Goal: Task Accomplishment & Management: Complete application form

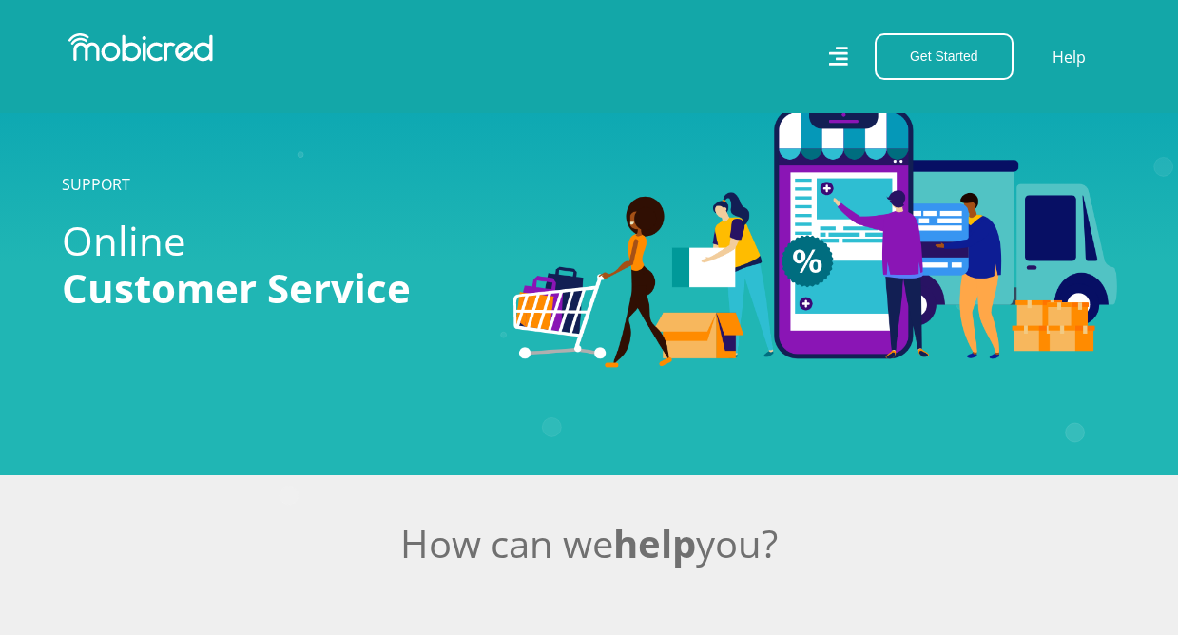
scroll to position [475, 0]
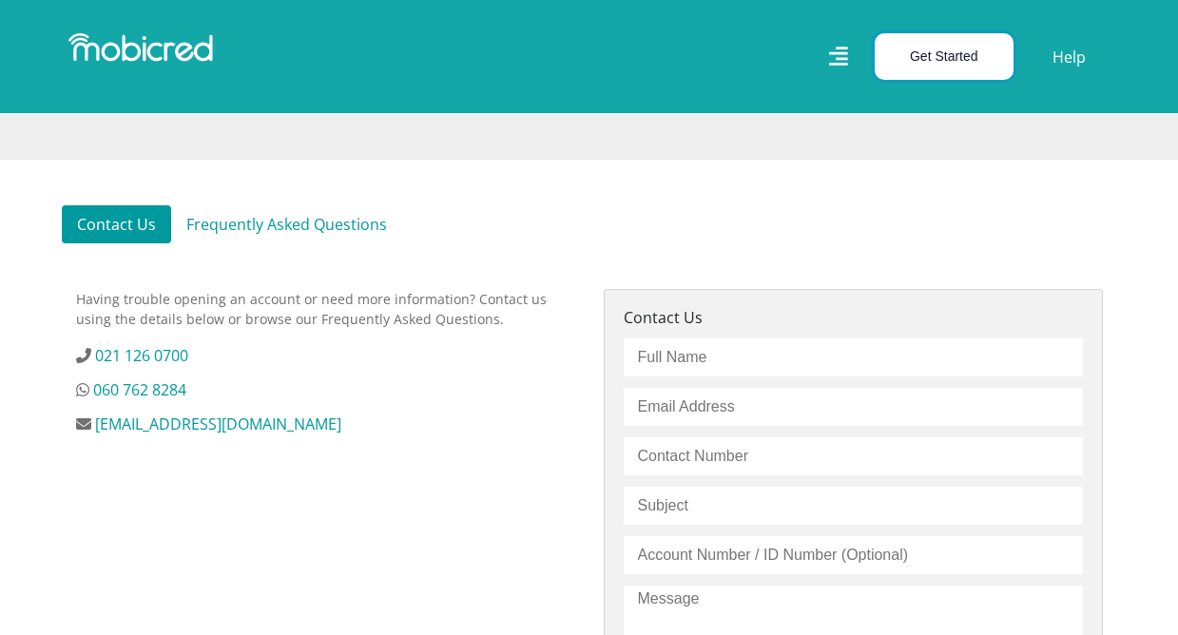
click at [905, 43] on button "Get Started" at bounding box center [943, 56] width 139 height 47
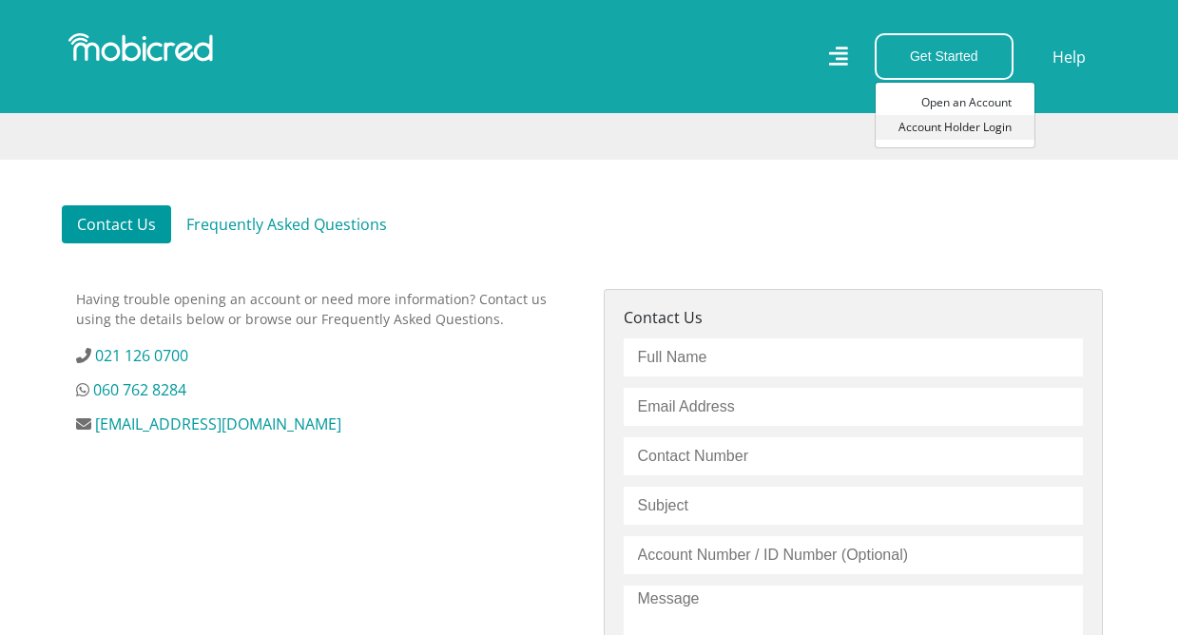
click at [921, 131] on link "Account Holder Login" at bounding box center [954, 127] width 159 height 25
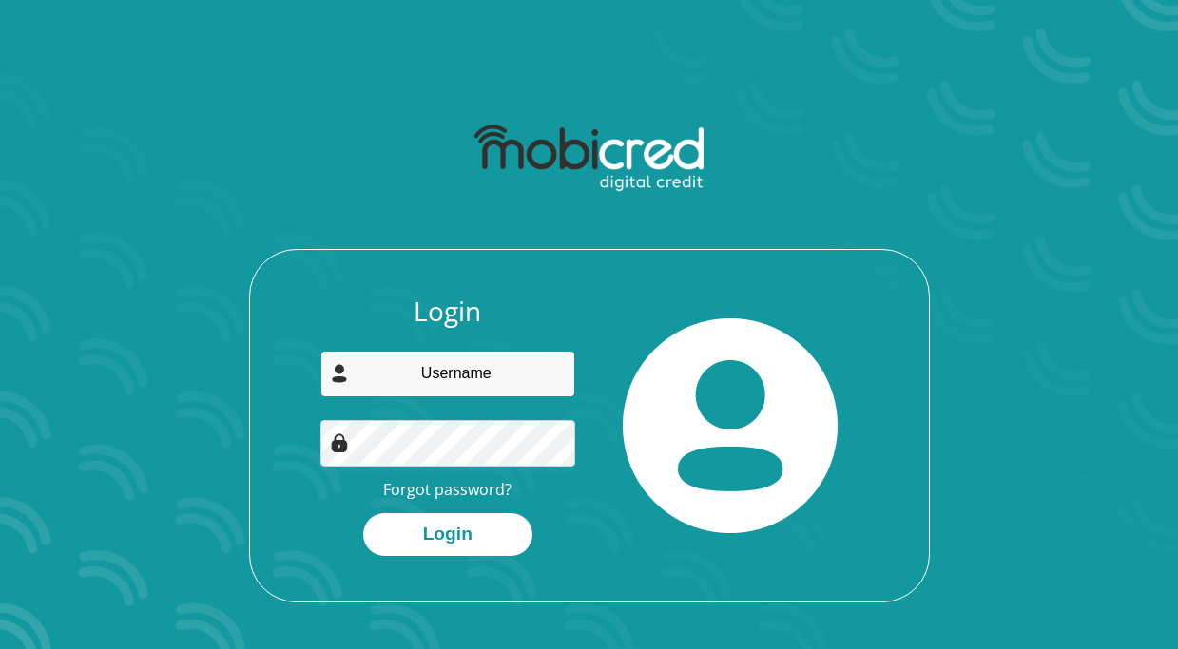
type input "roochermartin@gmail.com"
drag, startPoint x: 411, startPoint y: 411, endPoint x: 412, endPoint y: 399, distance: 11.4
click at [411, 403] on div "Login roochermartin@gmail.com Forgot password? Login" at bounding box center [447, 426] width 283 height 260
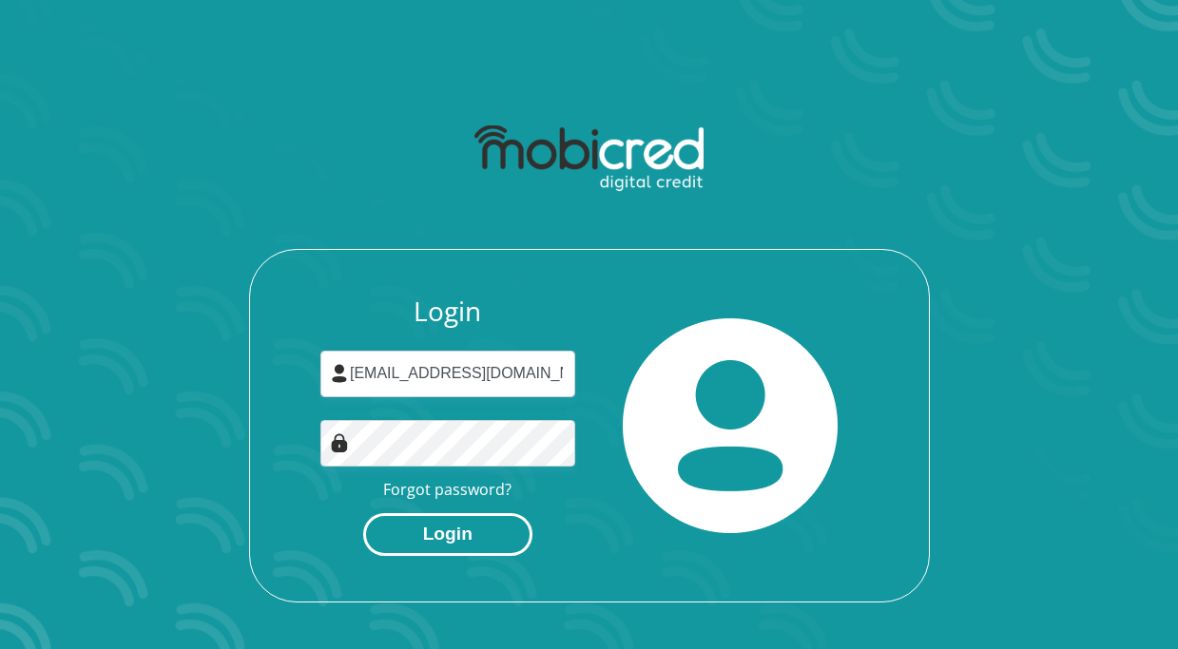
click at [442, 527] on button "Login" at bounding box center [447, 534] width 169 height 43
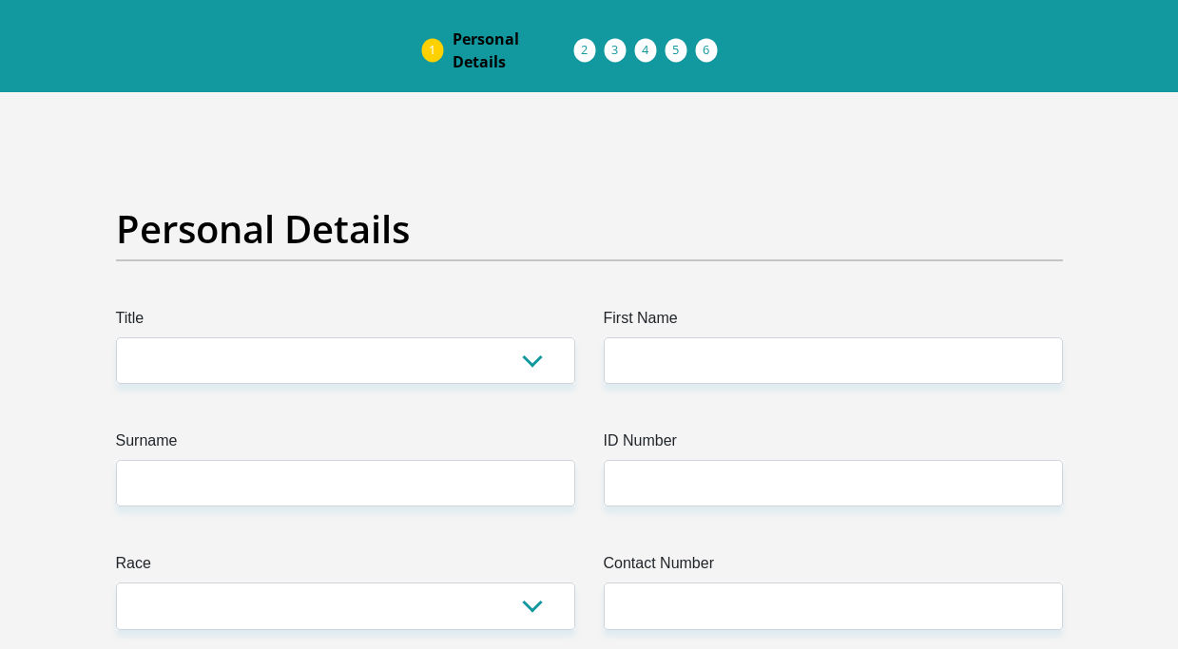
scroll to position [95, 0]
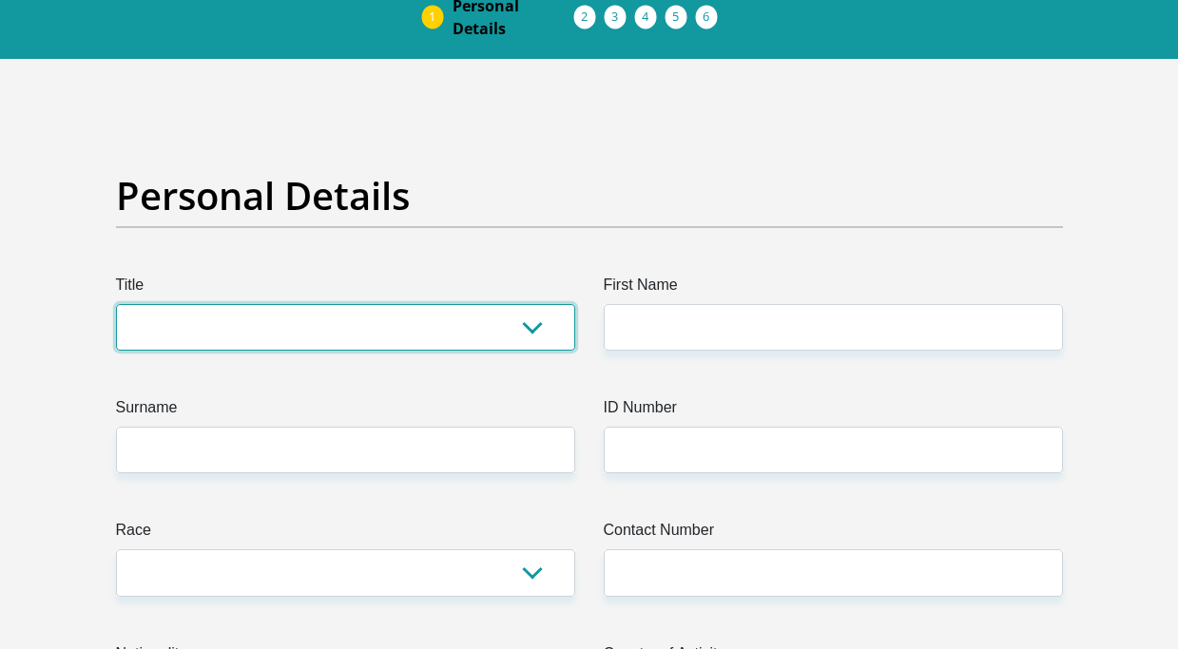
click at [394, 314] on select "Mr Ms Mrs Dr Other" at bounding box center [345, 327] width 459 height 47
select select "Ms"
click at [116, 304] on select "Mr Ms Mrs Dr Other" at bounding box center [345, 327] width 459 height 47
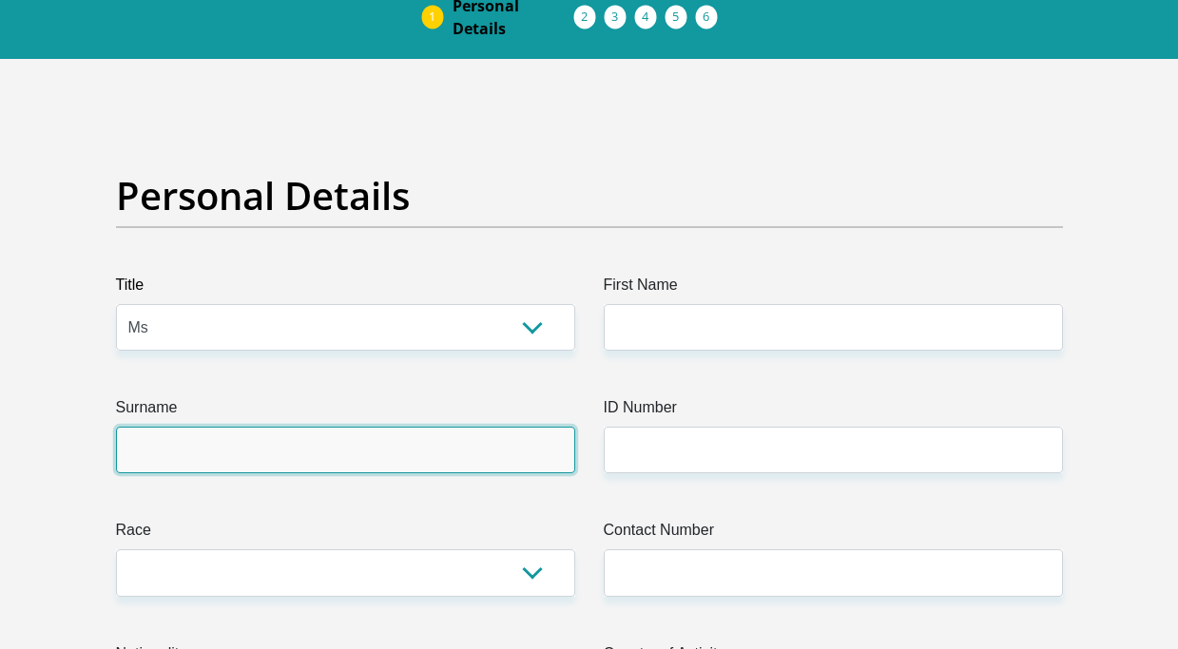
click at [219, 451] on input "Surname" at bounding box center [345, 450] width 459 height 47
type input "Martin"
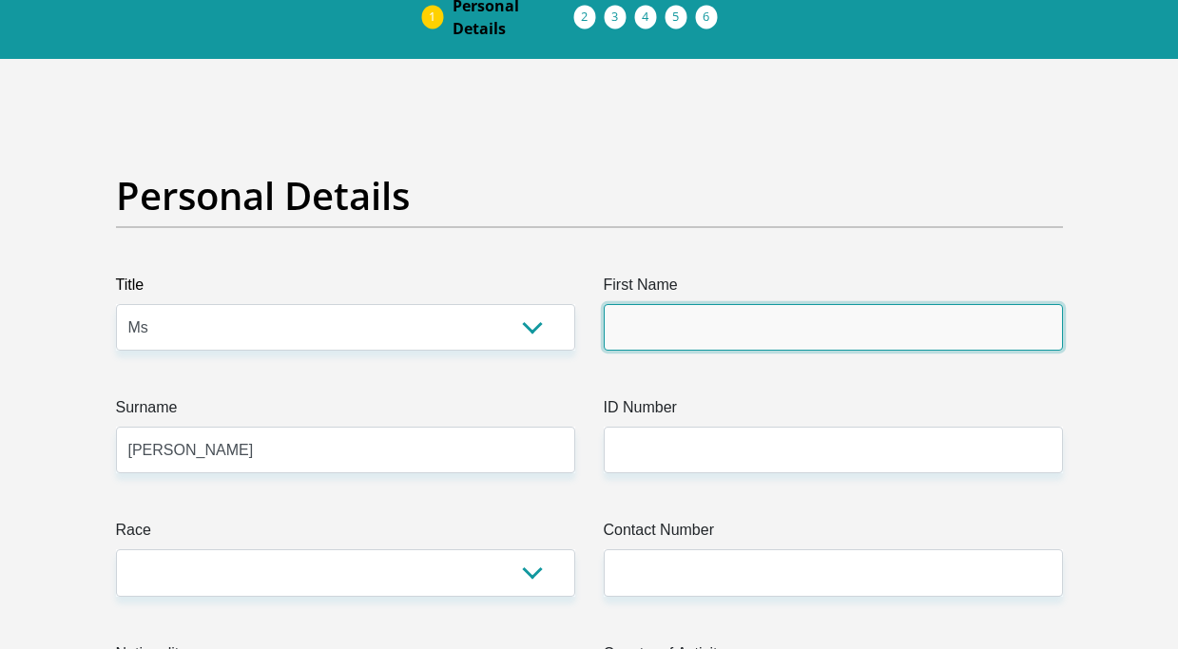
type input "Roocher"
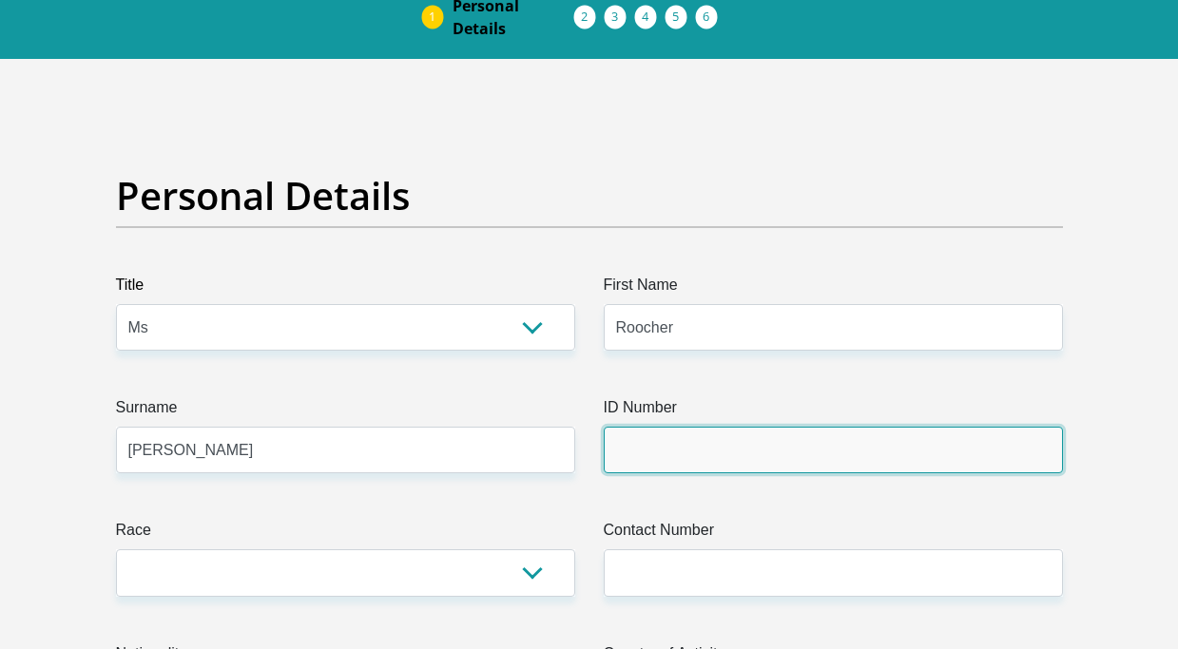
type input "9911010142080"
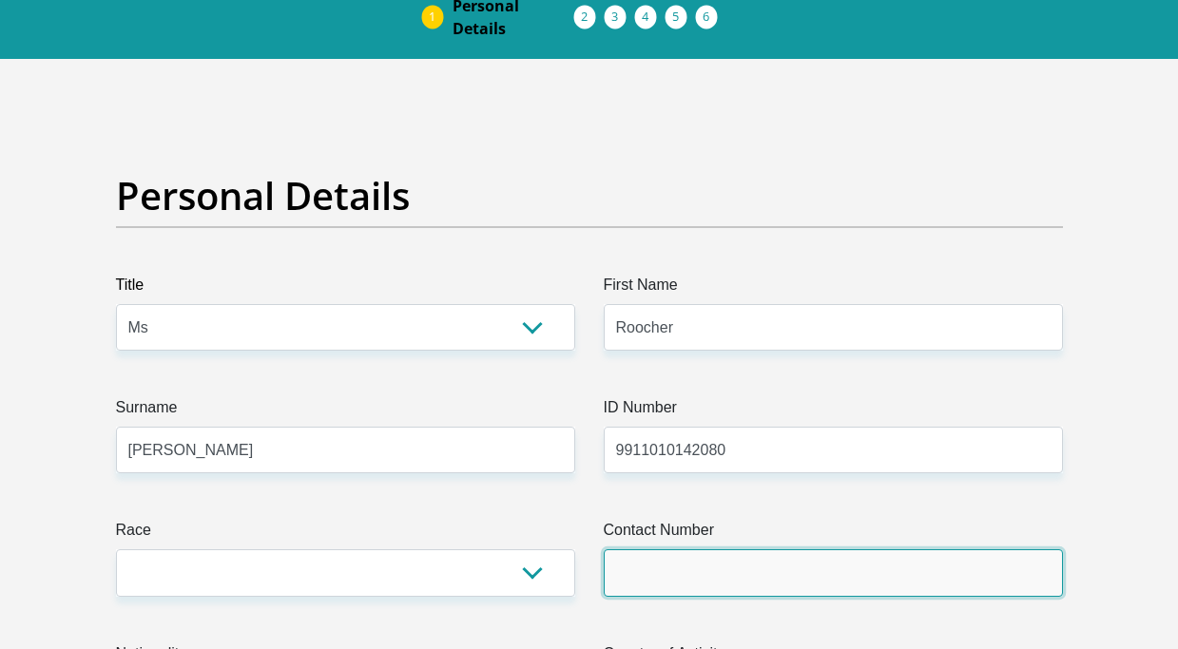
type input "0662117995"
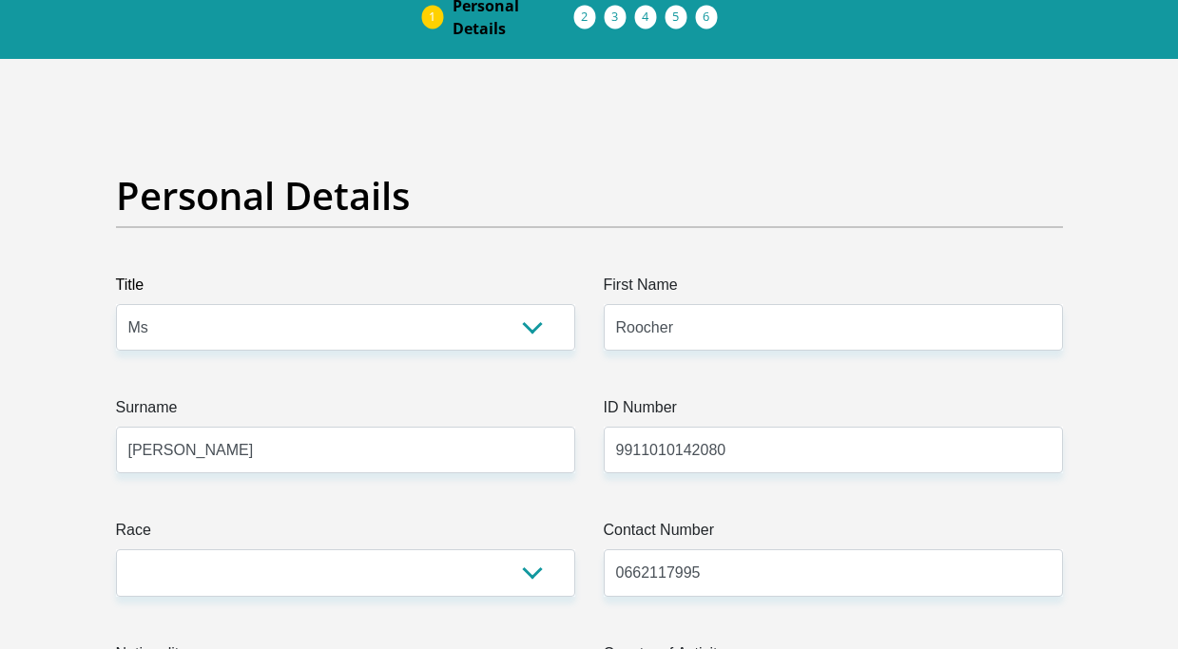
select select "ZAF"
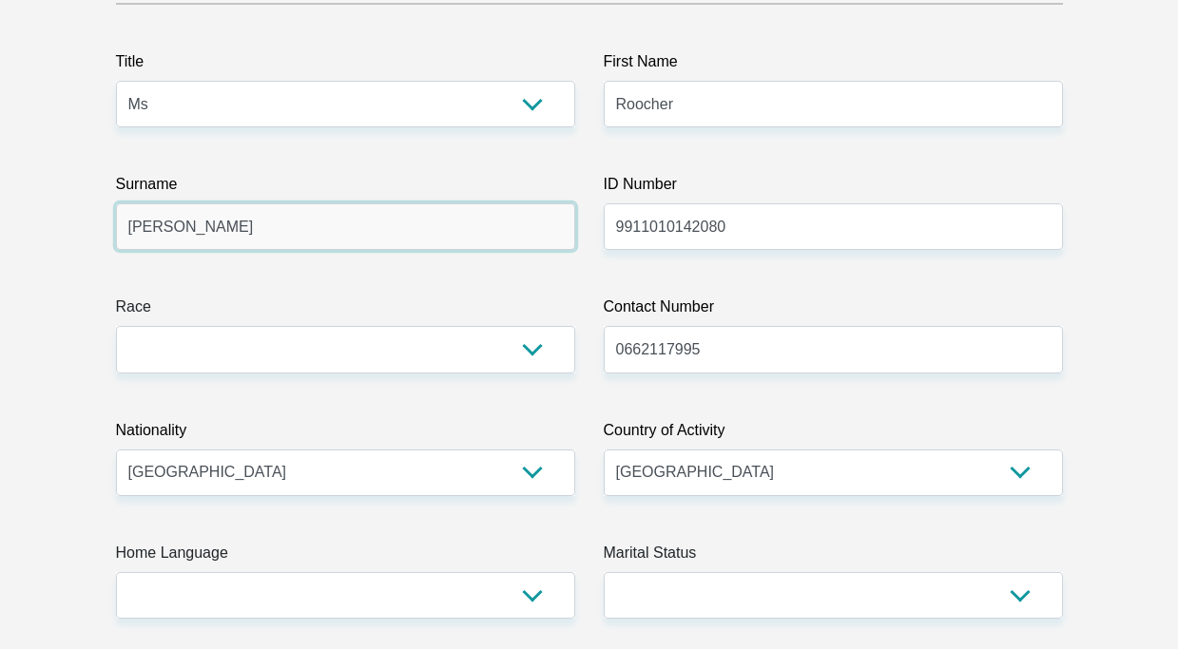
scroll to position [380, 0]
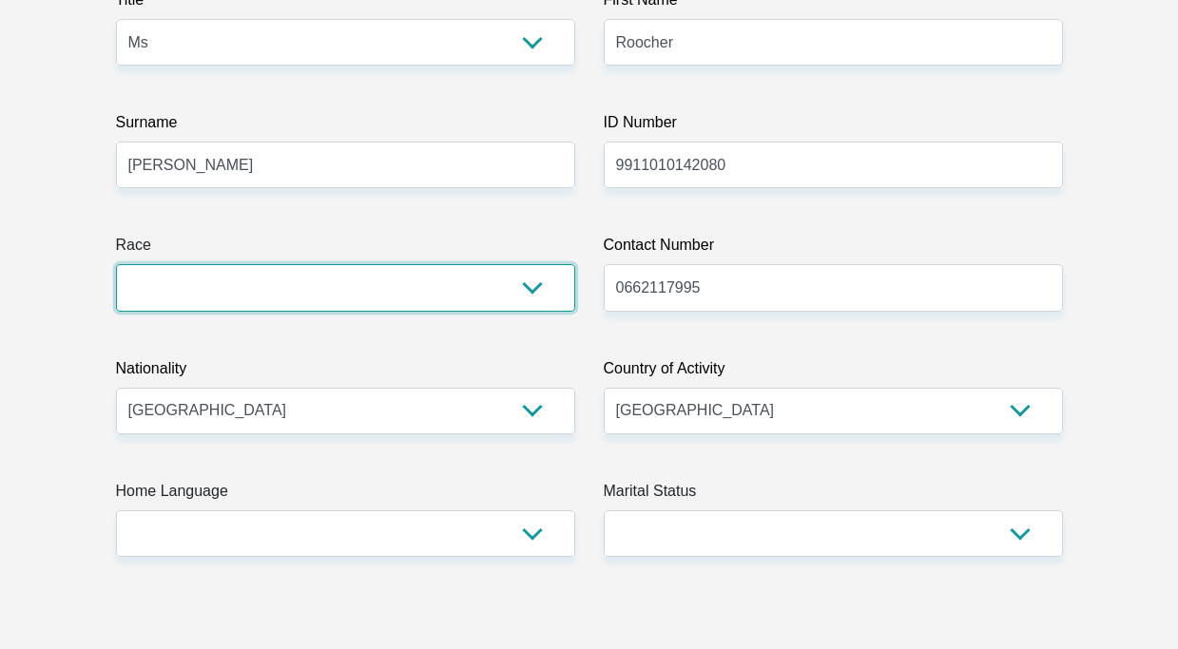
click at [240, 278] on select "Black Coloured Indian White Other" at bounding box center [345, 287] width 459 height 47
drag, startPoint x: 239, startPoint y: 296, endPoint x: 230, endPoint y: 315, distance: 21.3
click at [239, 296] on select "Black Coloured Indian White Other" at bounding box center [345, 287] width 459 height 47
select select "2"
click at [116, 264] on select "Black Coloured Indian White Other" at bounding box center [345, 287] width 459 height 47
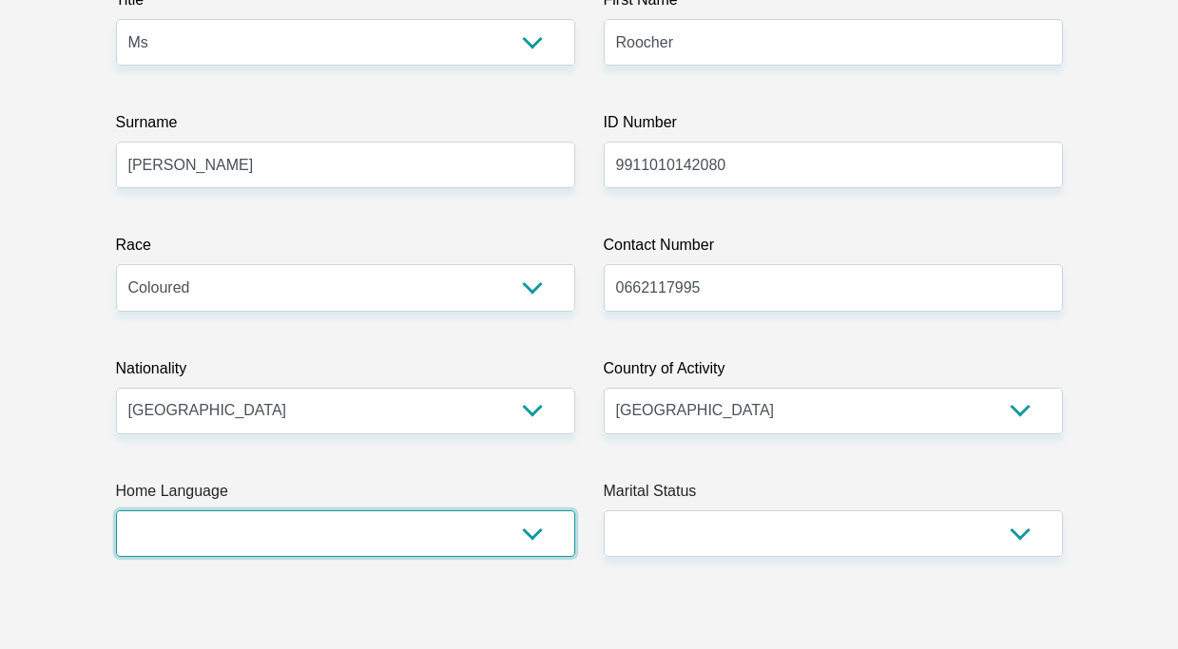
drag, startPoint x: 182, startPoint y: 521, endPoint x: 184, endPoint y: 537, distance: 16.4
click at [182, 521] on select "Afrikaans English Sepedi South Ndebele Southern Sotho Swati Tsonga Tswana Venda…" at bounding box center [345, 533] width 459 height 47
select select "eng"
click at [116, 510] on select "Afrikaans English Sepedi South Ndebele Southern Sotho Swati Tsonga Tswana Venda…" at bounding box center [345, 533] width 459 height 47
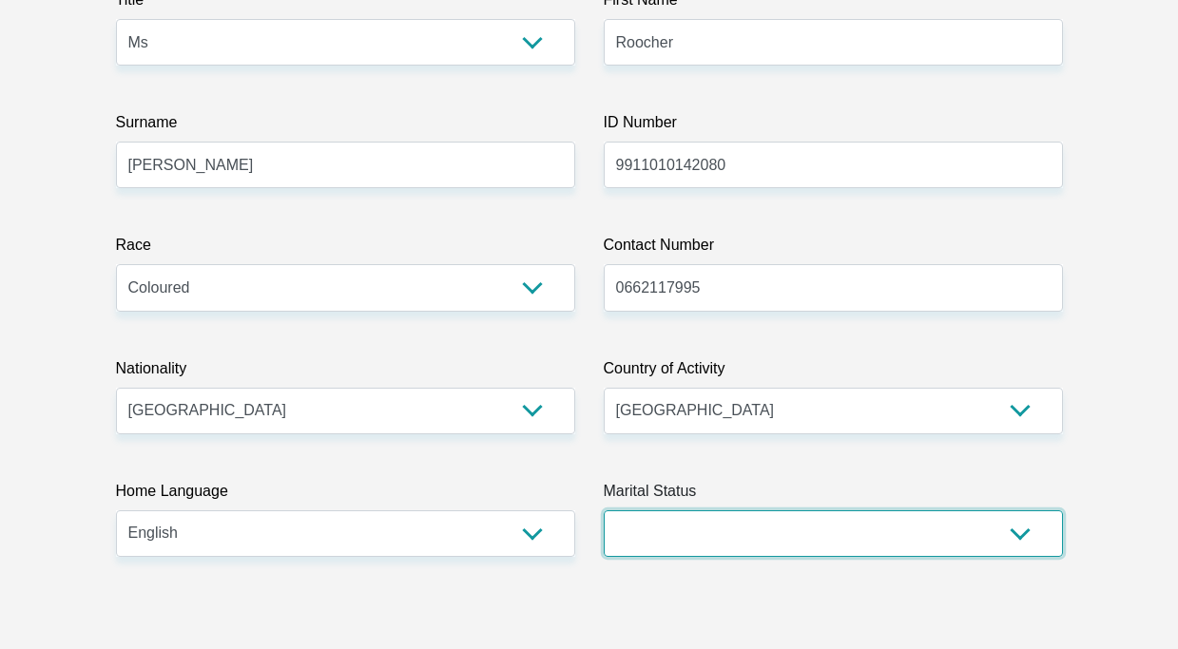
drag, startPoint x: 628, startPoint y: 531, endPoint x: 572, endPoint y: 467, distance: 85.6
click at [628, 531] on select "Married ANC Single Divorced Widowed Married COP or Customary Law" at bounding box center [832, 533] width 459 height 47
select select "2"
click at [603, 510] on select "Married ANC Single Divorced Widowed Married COP or Customary Law" at bounding box center [832, 533] width 459 height 47
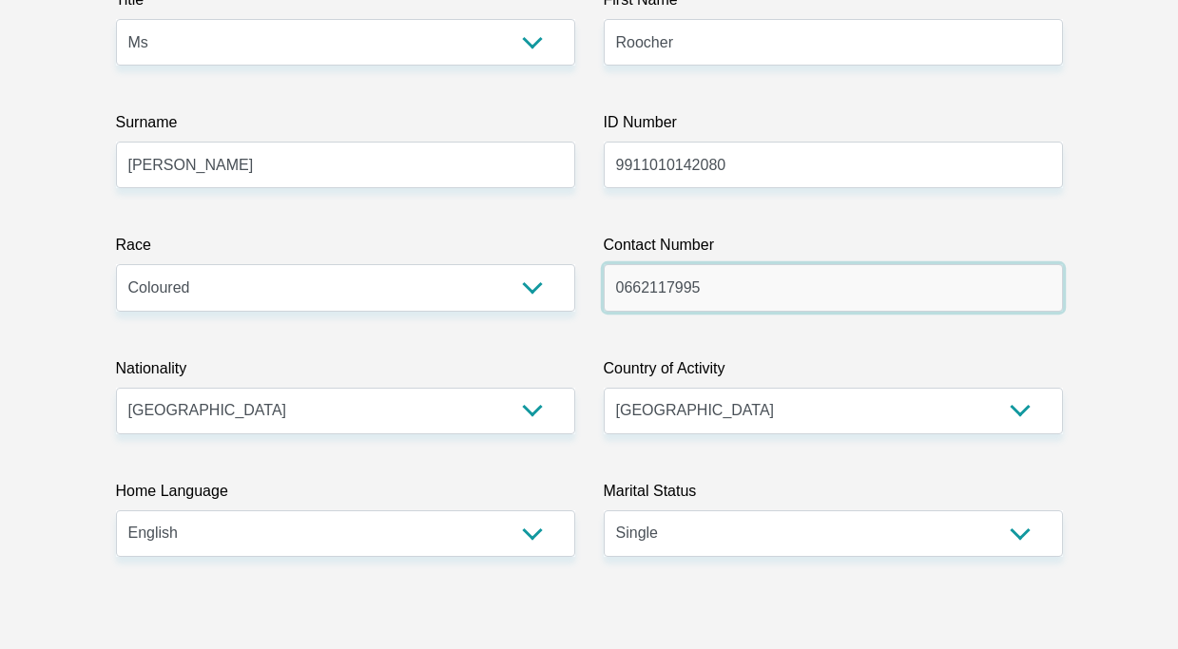
click at [665, 294] on input "0662117995" at bounding box center [832, 287] width 459 height 47
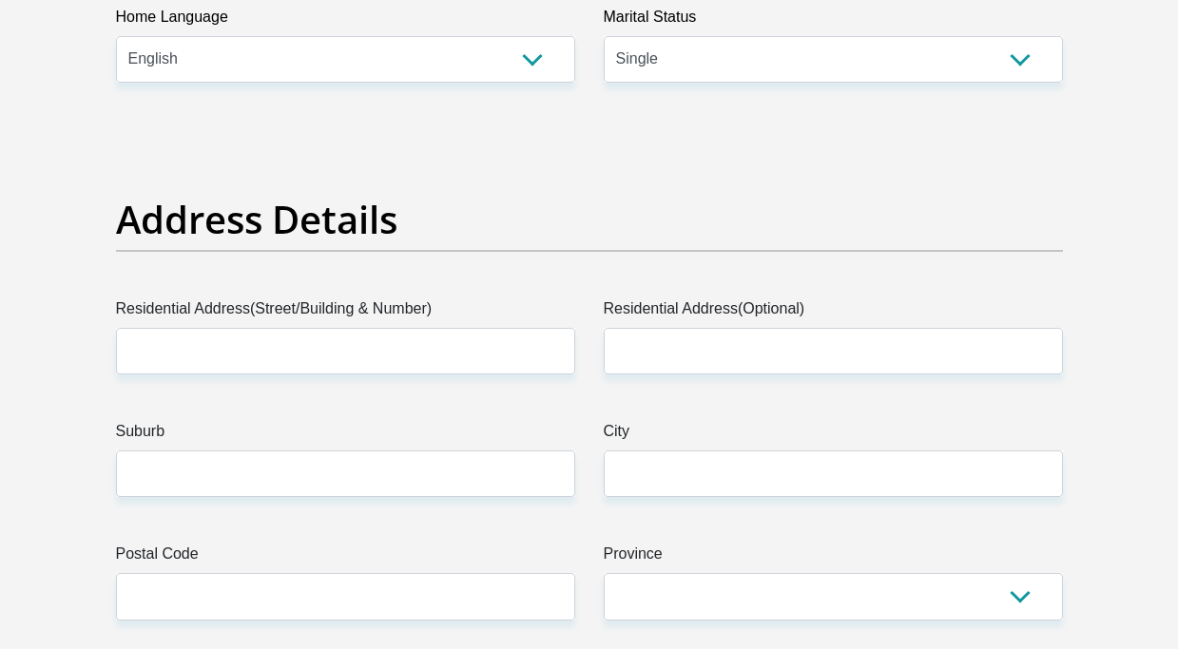
scroll to position [855, 0]
type input "0629044711"
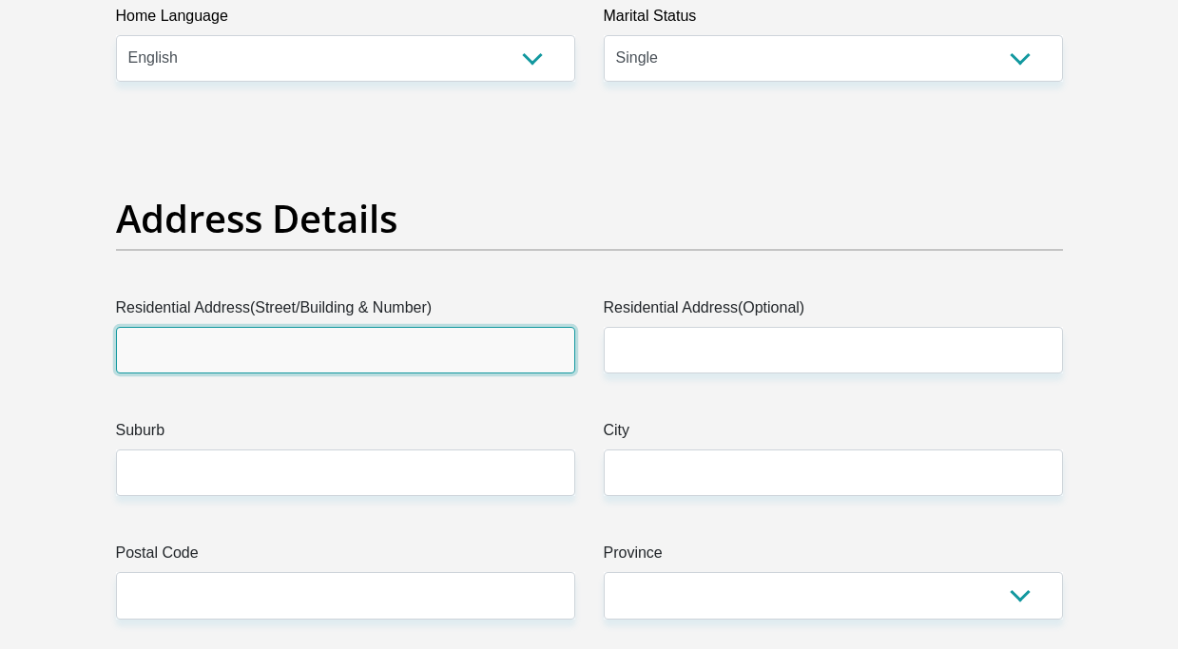
click at [421, 342] on input "Residential Address(Street/Building & Number)" at bounding box center [345, 350] width 459 height 47
type input "21A Kolbe"
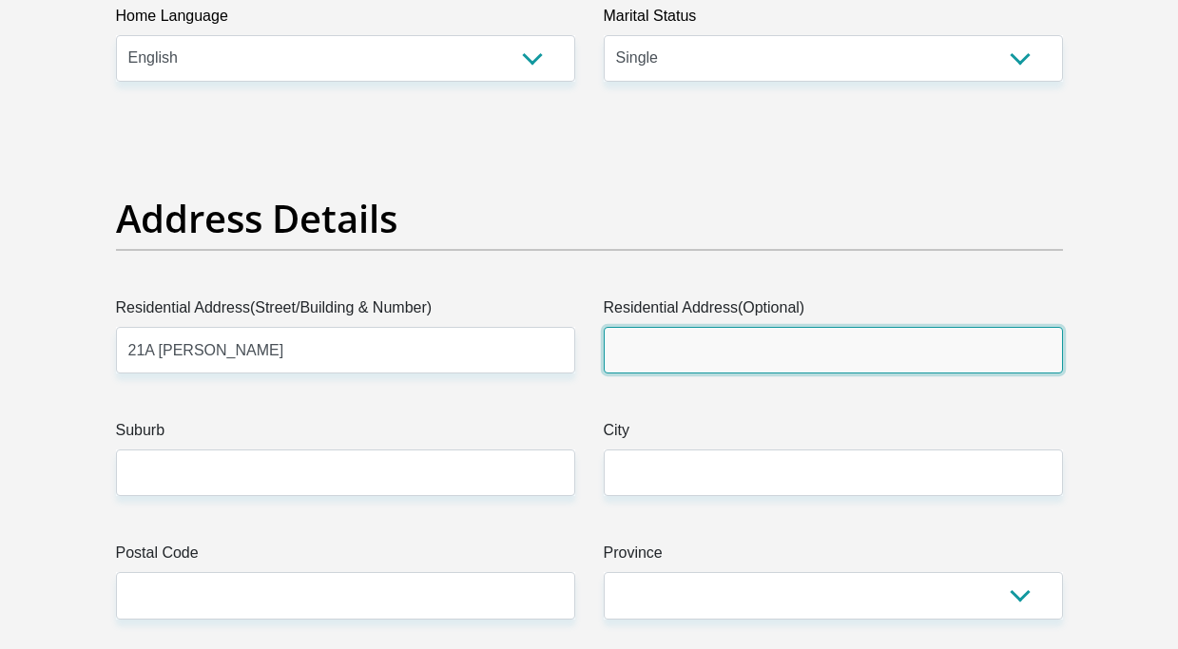
type input "Paarl"
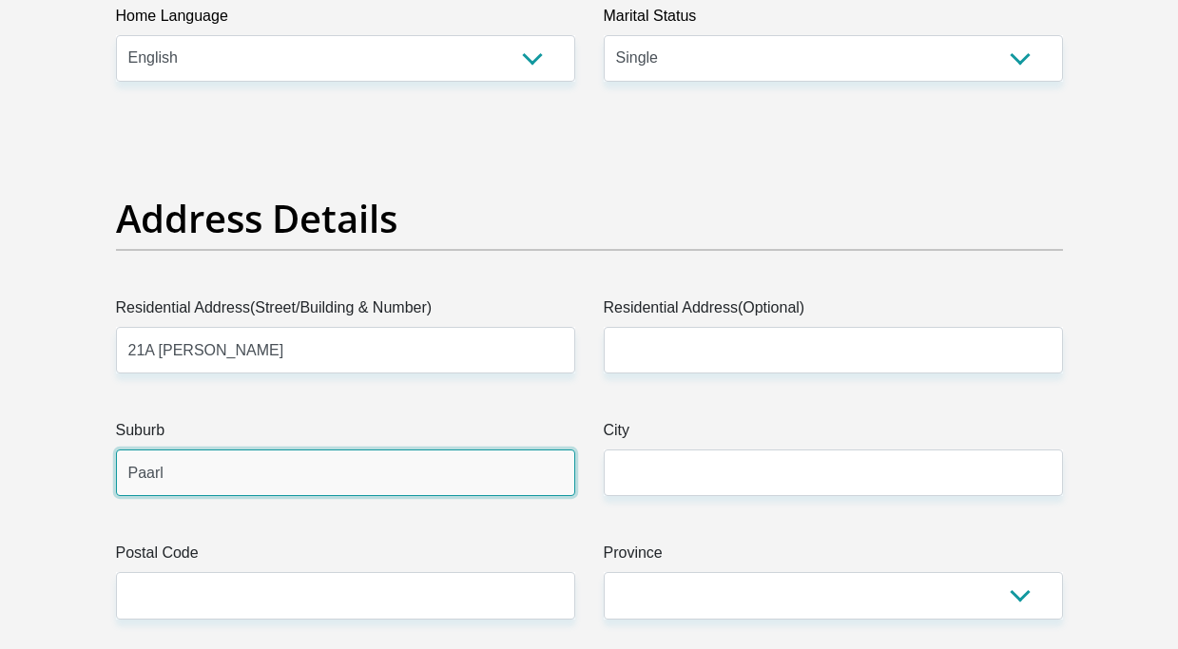
type input "Paarl"
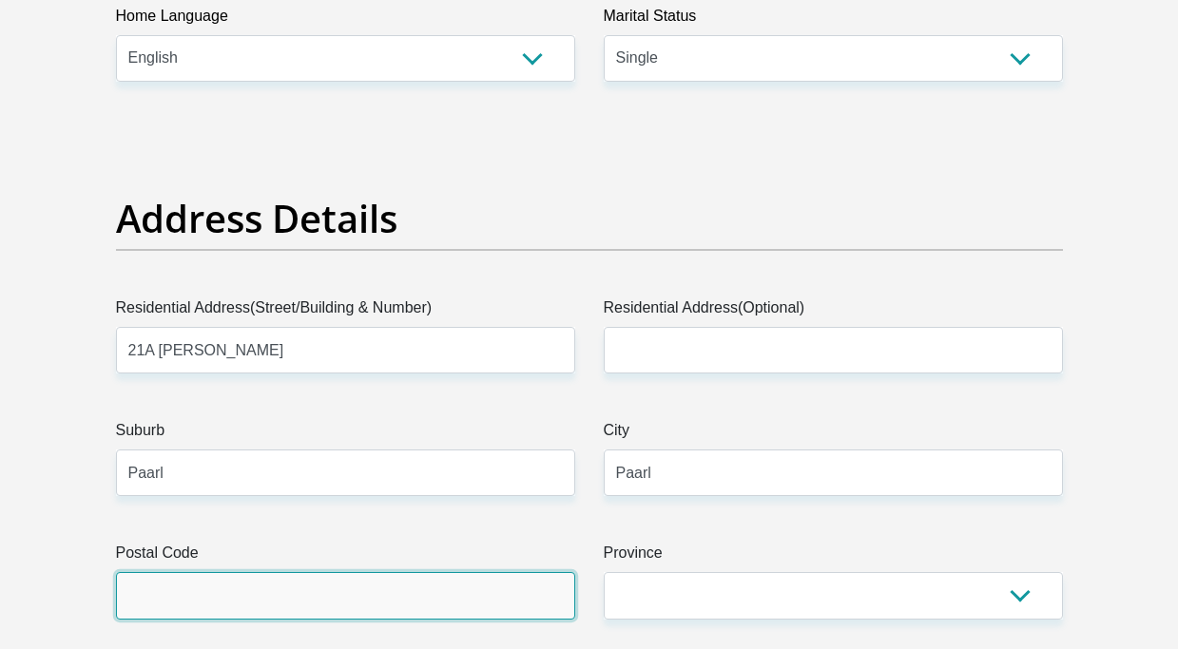
type input "7646"
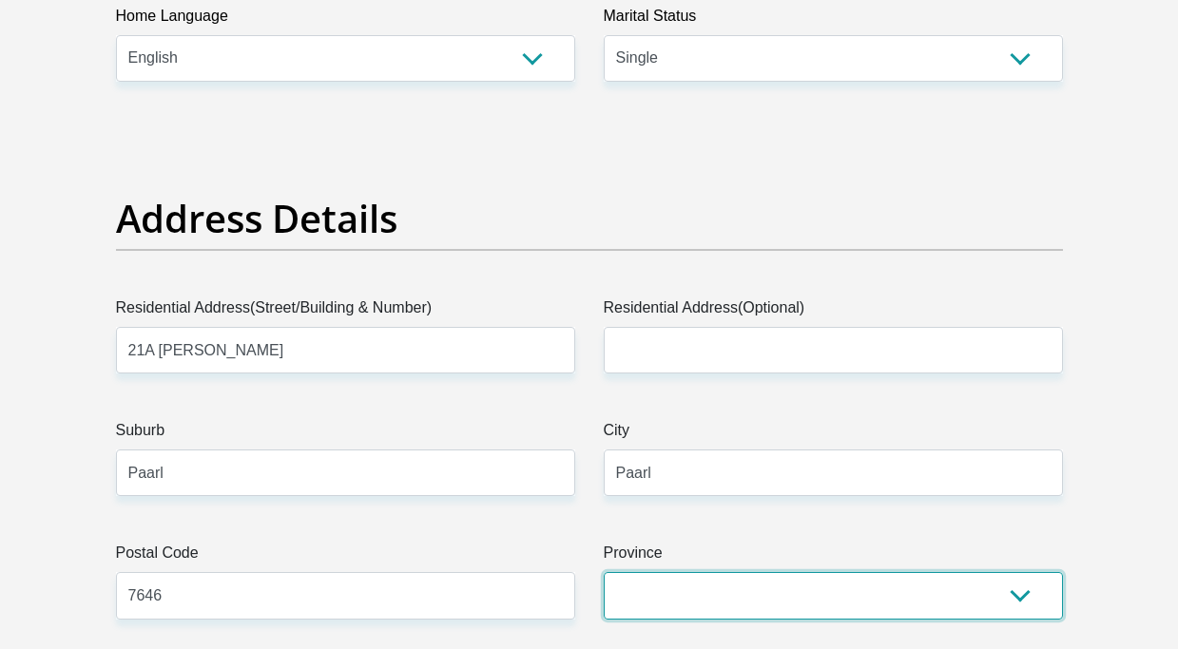
select select "Western Cape"
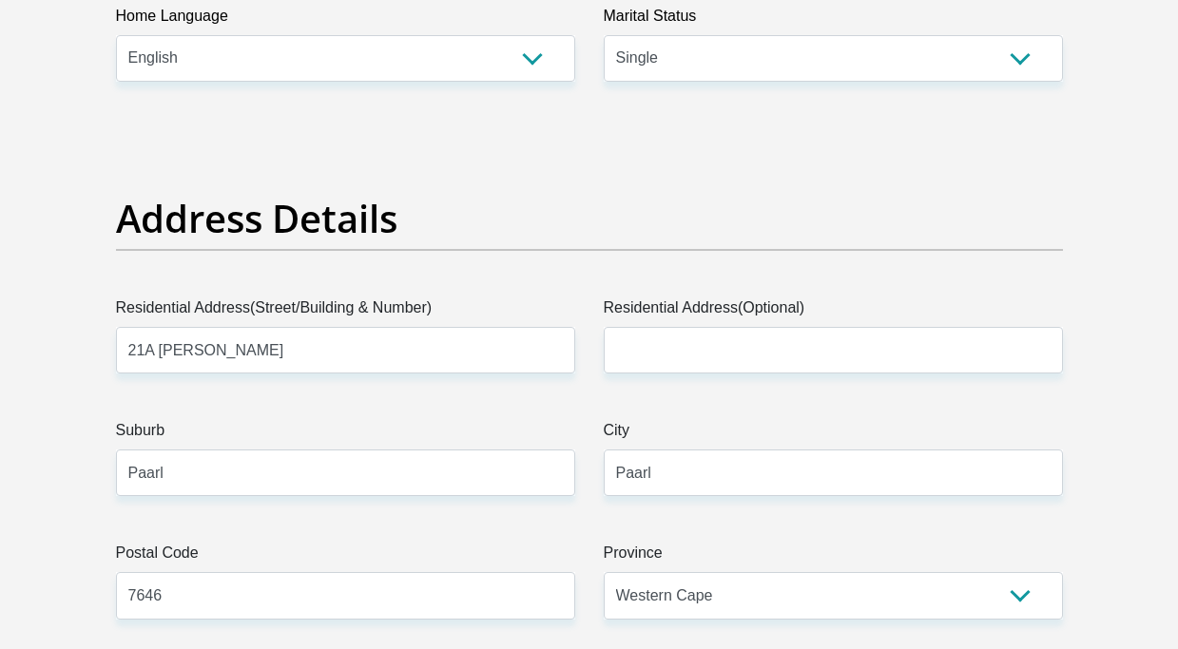
type input "roochermartin@gmail.com"
type input "Adeana#19"
type input "18328.25"
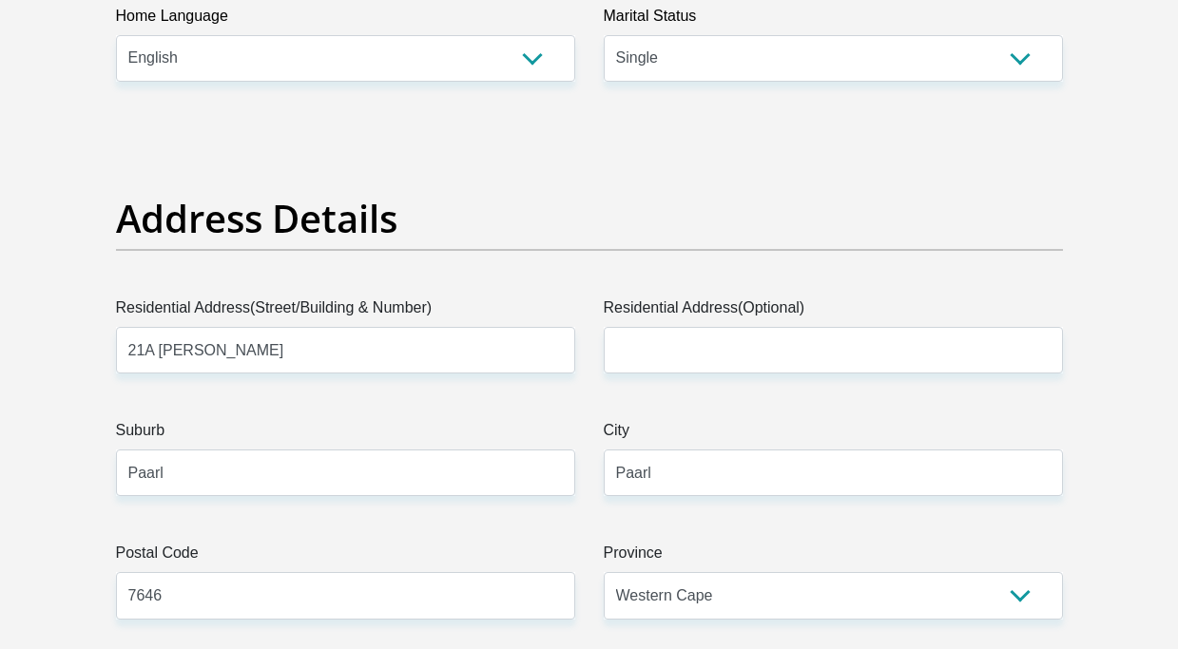
type input "13672.66"
type input "1000"
type input "1500"
type input "1000"
type input "0"
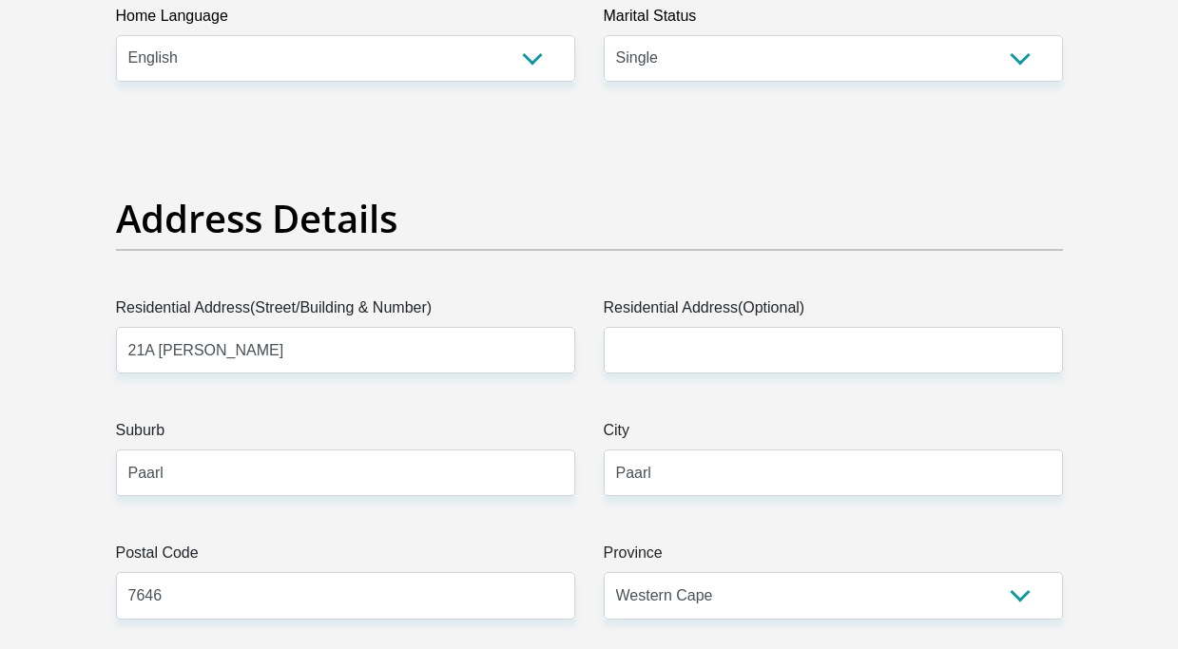
type input "0"
type input "UWesternCapeHealth"
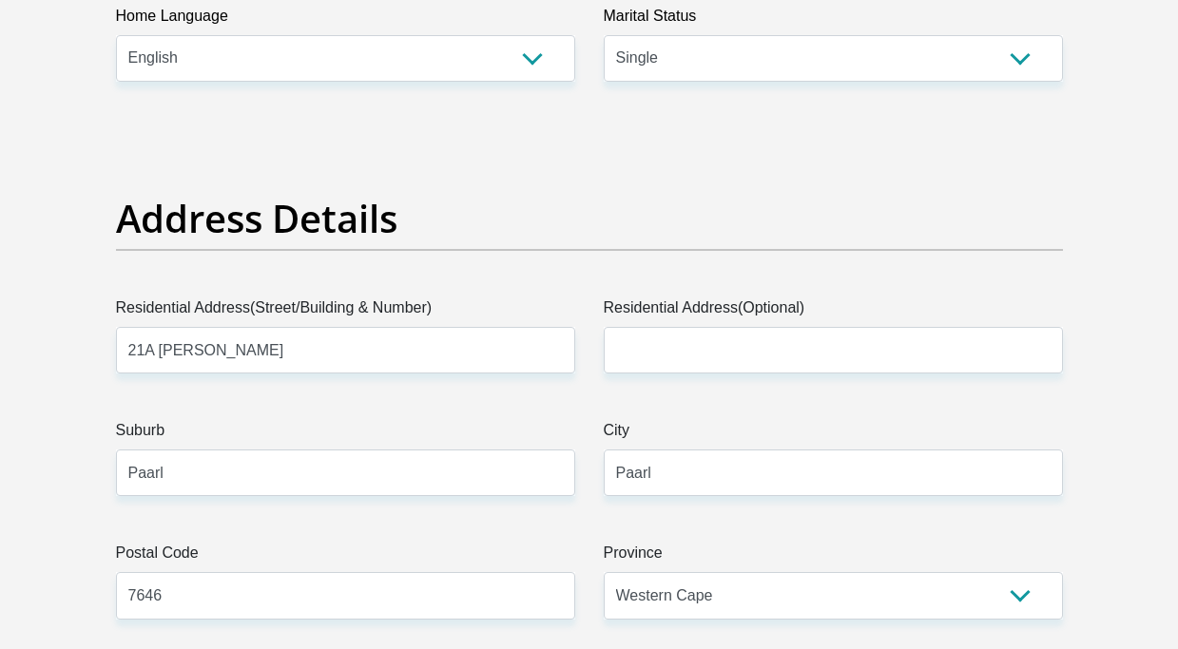
type input "0219318043"
type input "Renaldi"
type input "Assur"
type input "1528911332"
type input "470010"
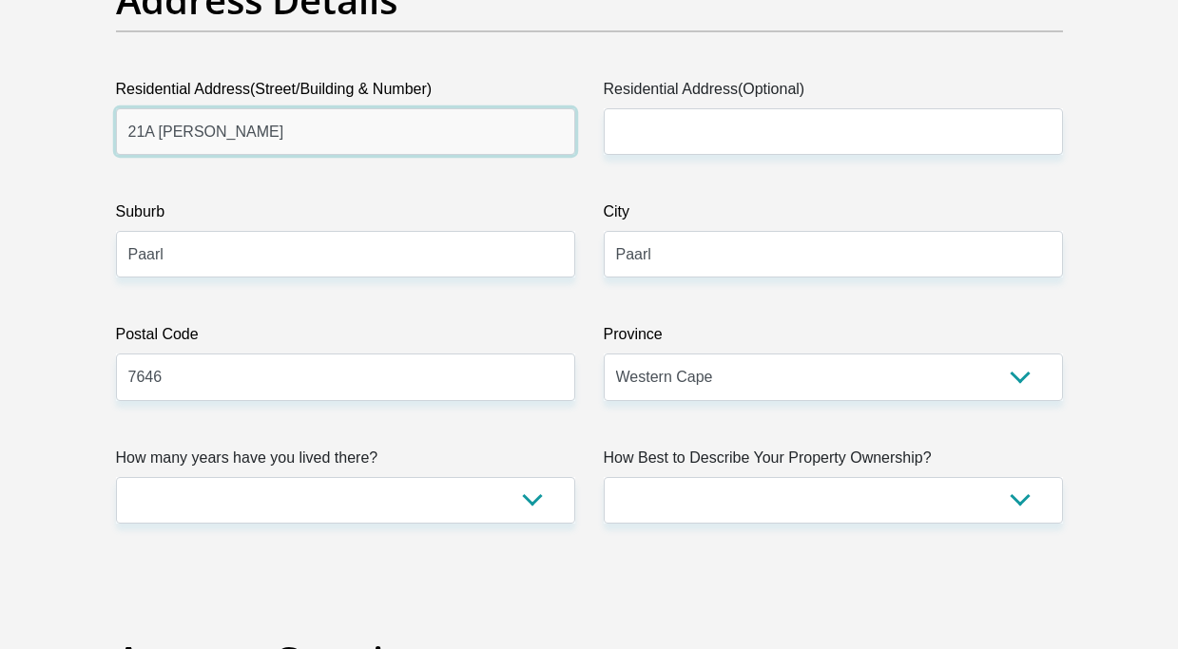
scroll to position [1140, 0]
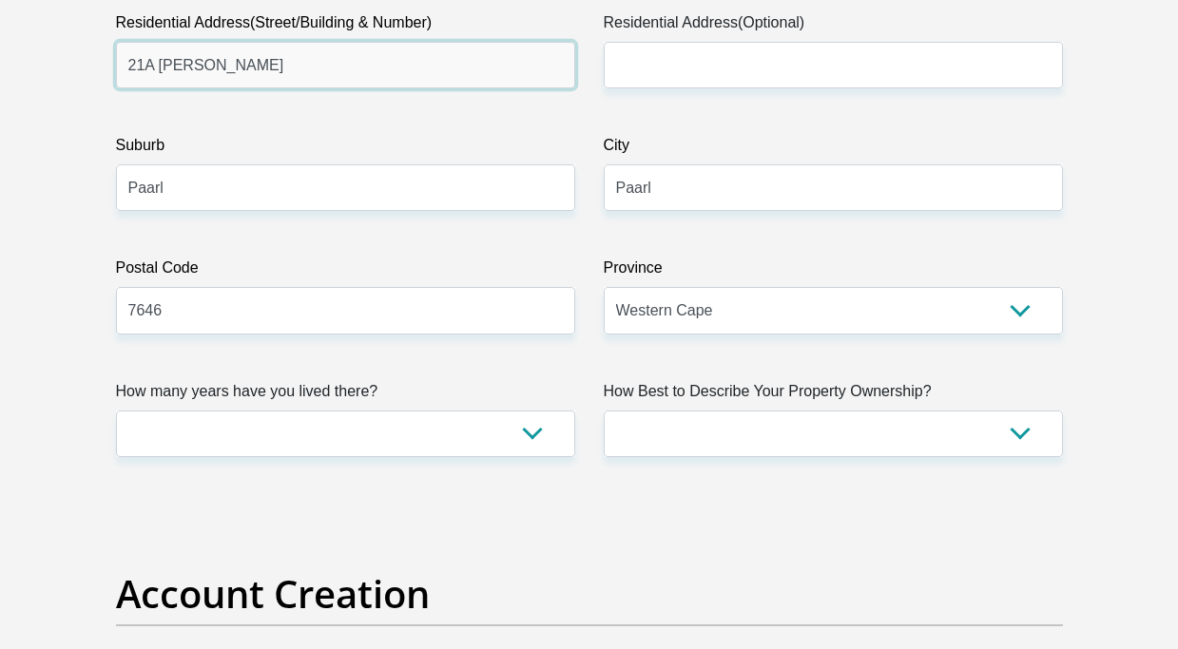
type input "CAPITEC BANK LIMITED"
type input "CAPITEC BANK CPC"
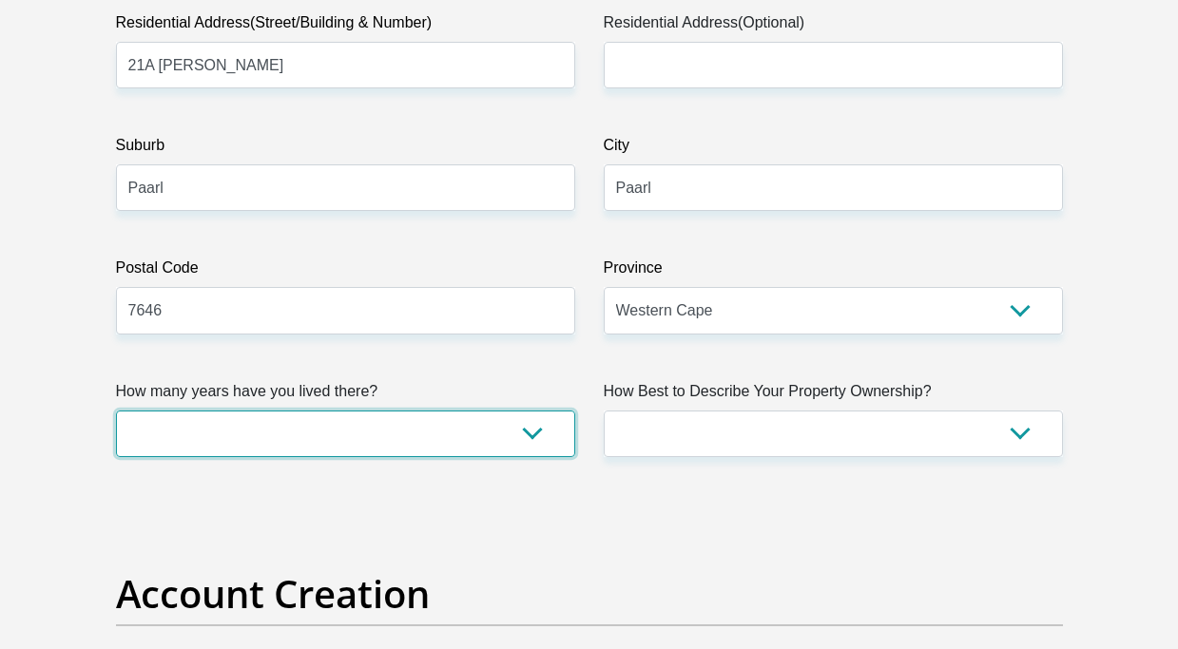
click at [290, 447] on select "less than 1 year 1-3 years 3-5 years 5+ years" at bounding box center [345, 434] width 459 height 47
select select "5"
click at [116, 411] on select "less than 1 year 1-3 years 3-5 years 5+ years" at bounding box center [345, 434] width 459 height 47
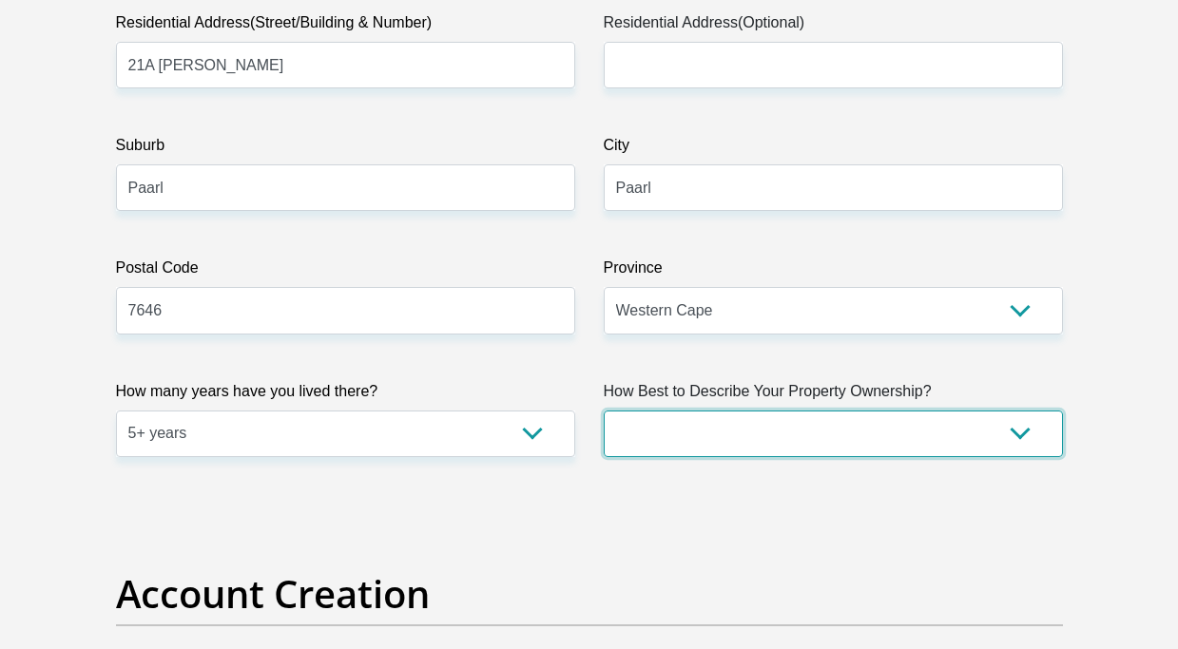
click at [658, 428] on select "Owned Rented Family Owned Company Dwelling" at bounding box center [832, 434] width 459 height 47
select select "parents"
click at [603, 411] on select "Owned Rented Family Owned Company Dwelling" at bounding box center [832, 434] width 459 height 47
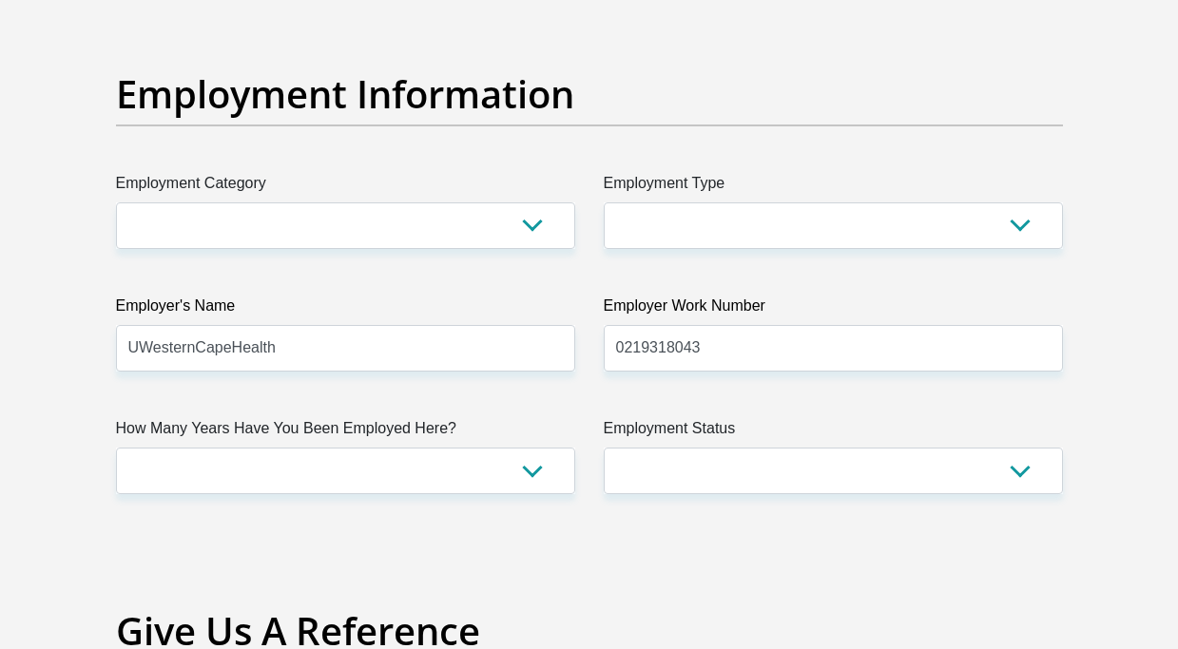
scroll to position [3611, 0]
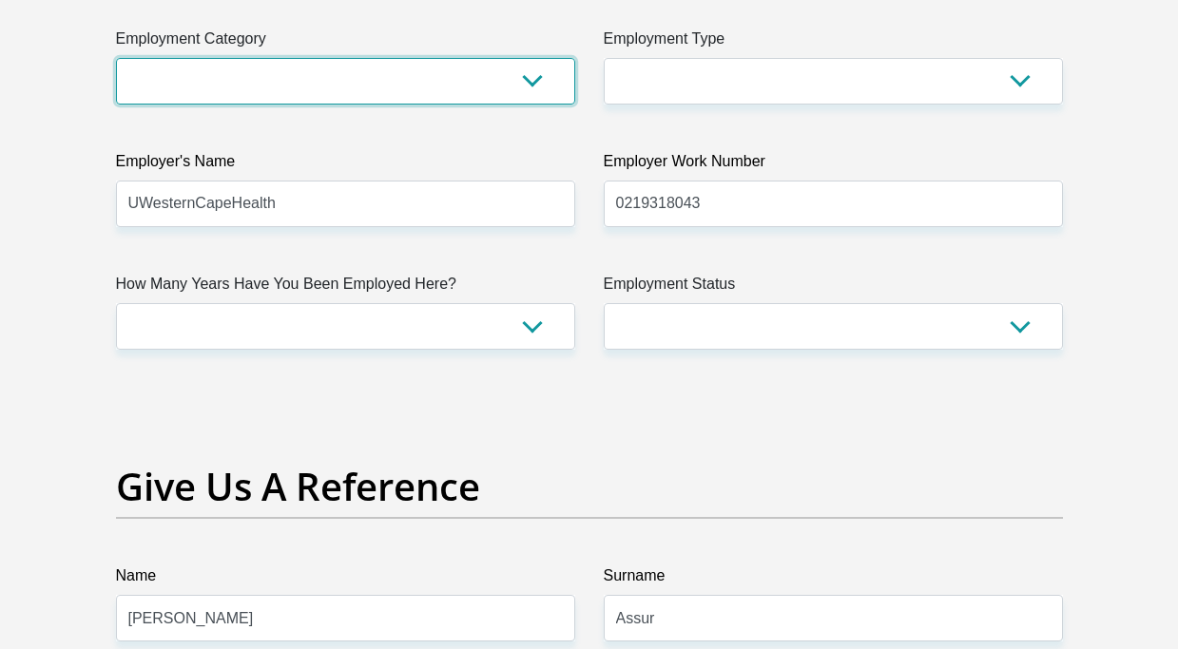
click at [275, 90] on select "AGRICULTURE ALCOHOL & TOBACCO CONSTRUCTION MATERIALS METALLURGY EQUIPMENT FOR R…" at bounding box center [345, 81] width 459 height 47
select select "25"
click at [116, 58] on select "AGRICULTURE ALCOHOL & TOBACCO CONSTRUCTION MATERIALS METALLURGY EQUIPMENT FOR R…" at bounding box center [345, 81] width 459 height 47
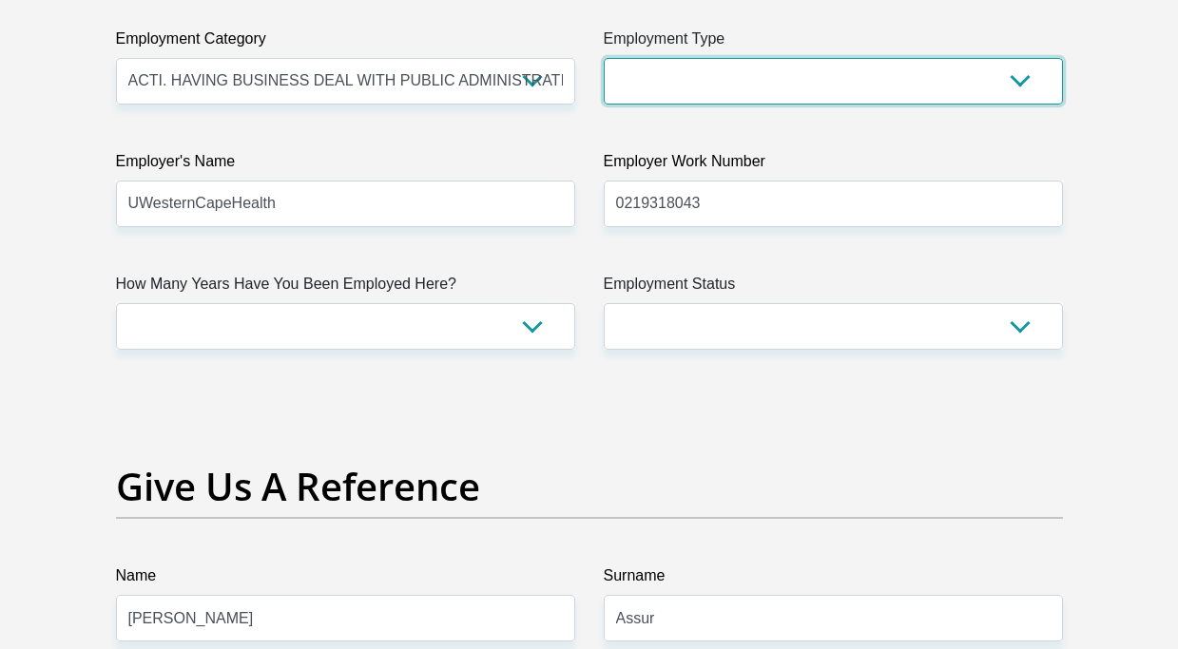
click at [691, 63] on select "College/Lecturer Craft Seller Creative Driver Executive Farmer Forces - Non Com…" at bounding box center [832, 81] width 459 height 47
select select "Office Staff/Clerk"
click at [603, 58] on select "College/Lecturer Craft Seller Creative Driver Executive Farmer Forces - Non Com…" at bounding box center [832, 81] width 459 height 47
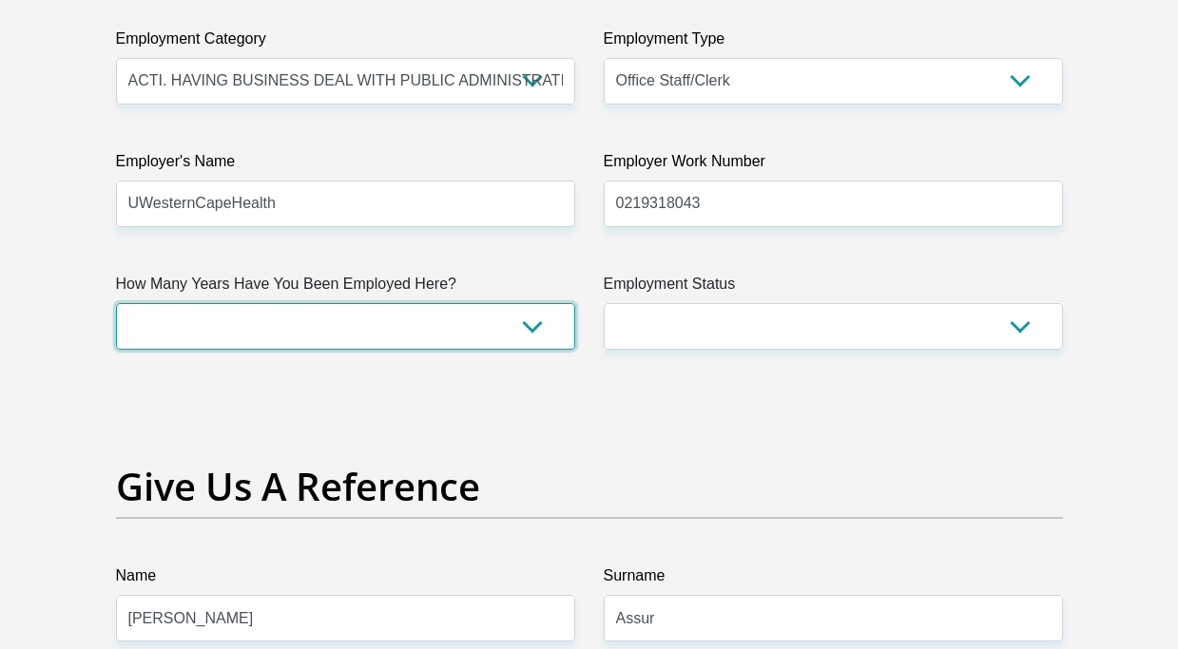
drag, startPoint x: 326, startPoint y: 314, endPoint x: 325, endPoint y: 327, distance: 13.3
click at [326, 314] on select "less than 1 year 1-3 years 3-5 years 5+ years" at bounding box center [345, 326] width 459 height 47
select select "48"
click at [116, 303] on select "less than 1 year 1-3 years 3-5 years 5+ years" at bounding box center [345, 326] width 459 height 47
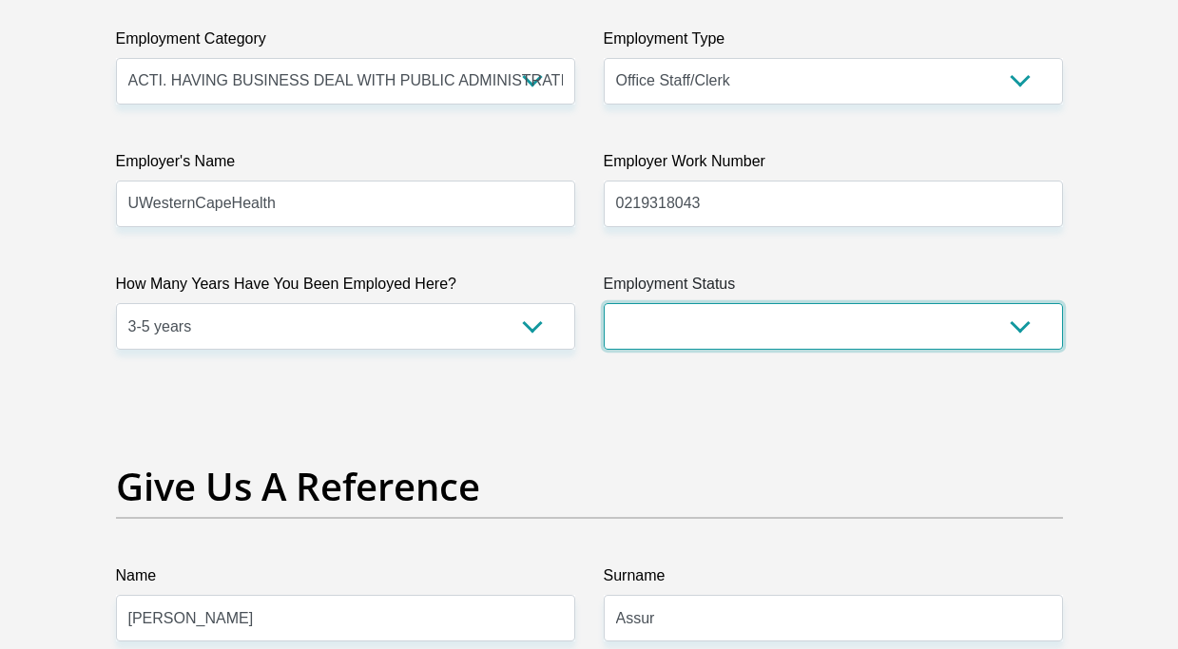
drag, startPoint x: 630, startPoint y: 325, endPoint x: 629, endPoint y: 347, distance: 21.9
click at [630, 325] on select "Permanent/Full-time Part-time/Casual Contract Worker Self-Employed Housewife Re…" at bounding box center [832, 326] width 459 height 47
select select "1"
click at [603, 303] on select "Permanent/Full-time Part-time/Casual Contract Worker Self-Employed Housewife Re…" at bounding box center [832, 326] width 459 height 47
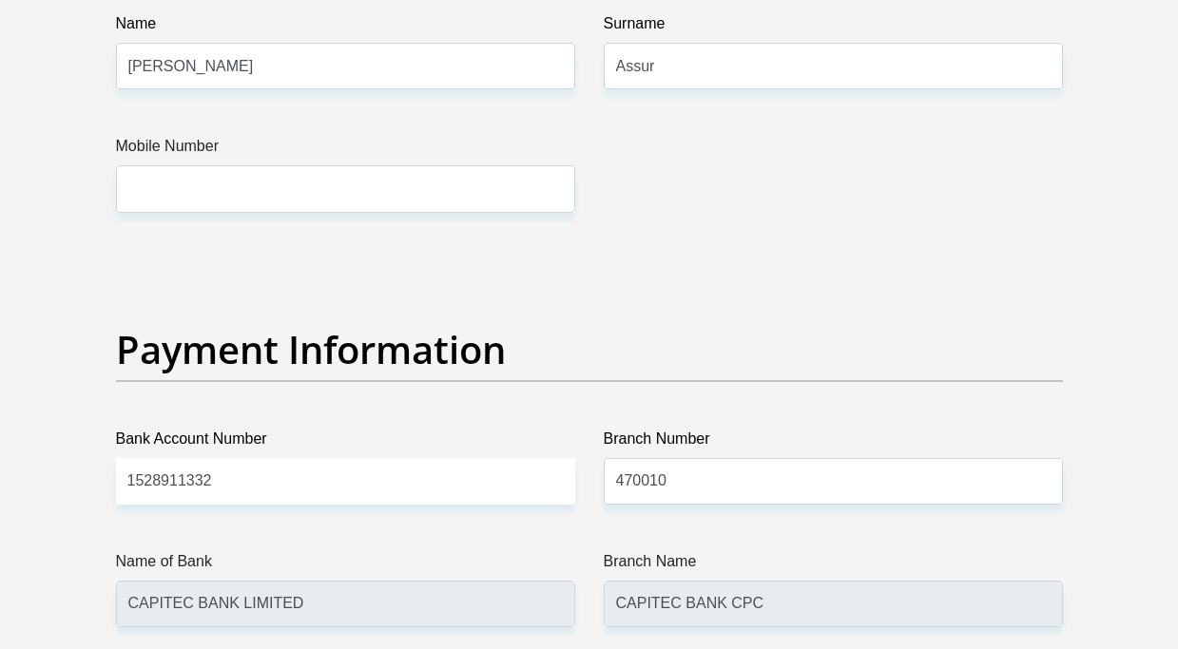
scroll to position [4182, 0]
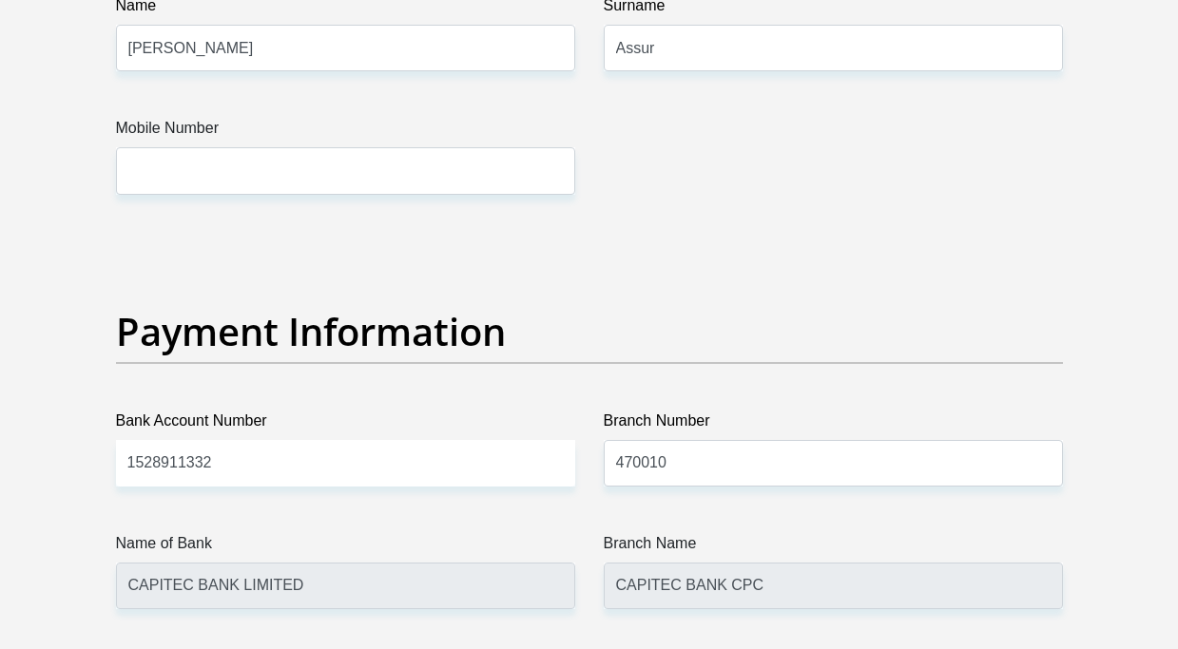
click at [279, 144] on label "Mobile Number" at bounding box center [345, 132] width 459 height 30
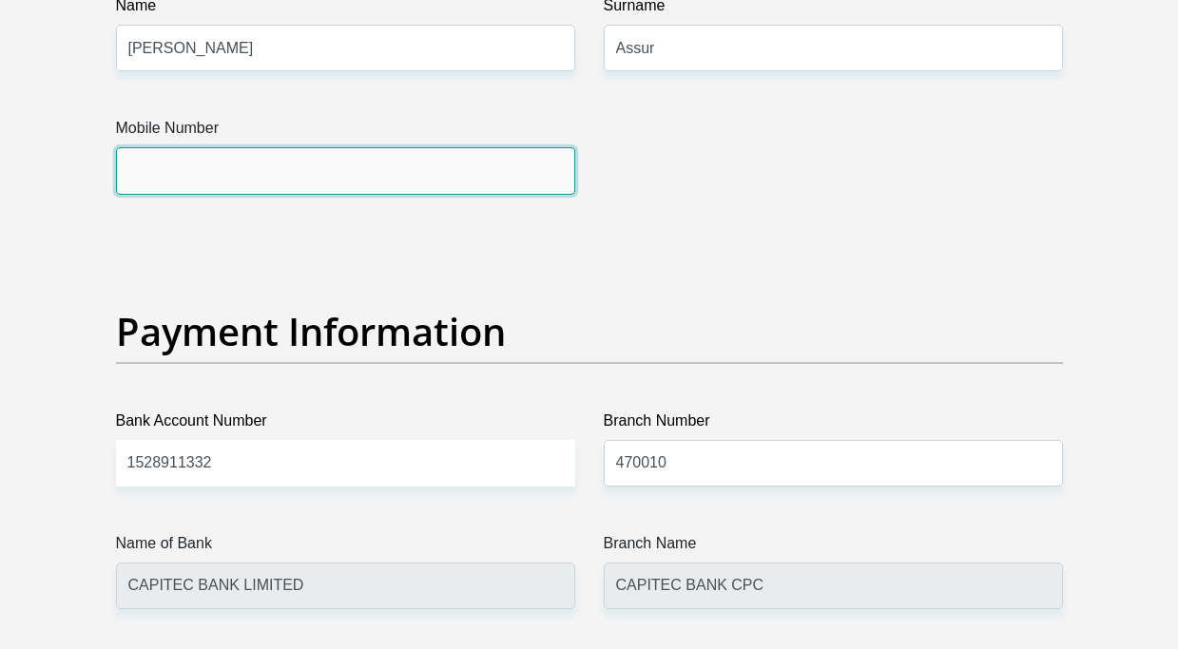
click at [279, 147] on input "Mobile Number" at bounding box center [345, 170] width 459 height 47
click at [271, 159] on input "Mobile Number" at bounding box center [345, 170] width 459 height 47
type input "0219318043"
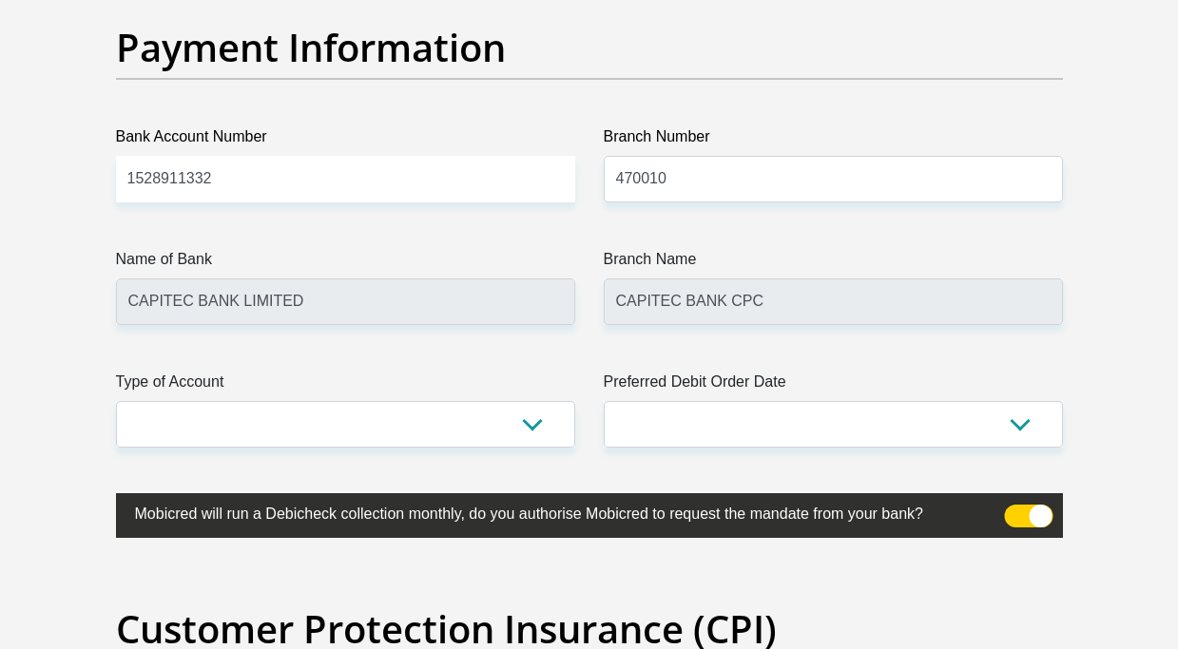
scroll to position [4467, 0]
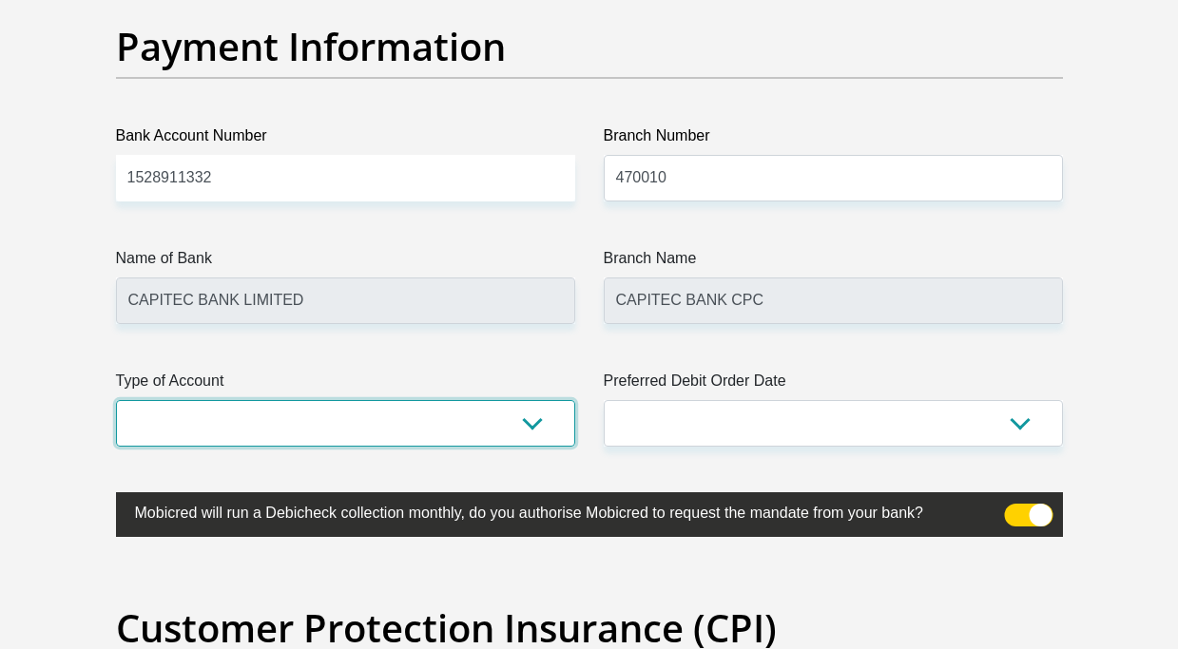
drag, startPoint x: 366, startPoint y: 416, endPoint x: 327, endPoint y: 444, distance: 47.7
click at [366, 416] on select "Cheque Savings" at bounding box center [345, 423] width 459 height 47
select select "SAV"
click at [116, 400] on select "Cheque Savings" at bounding box center [345, 423] width 459 height 47
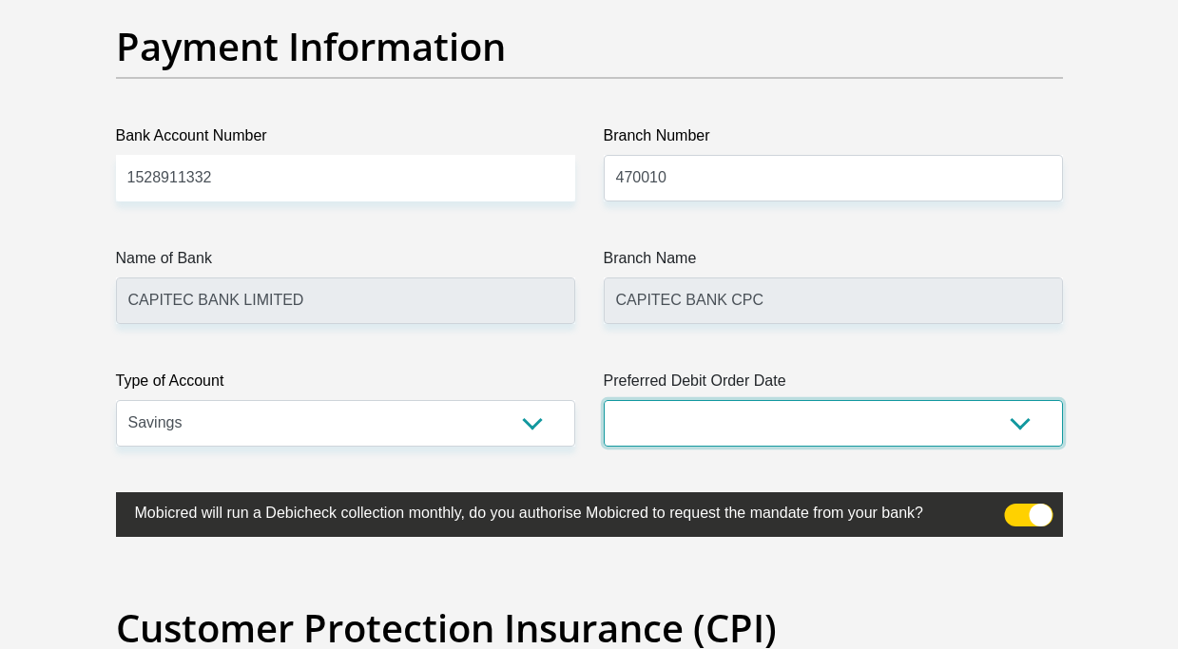
click at [689, 412] on select "1st 2nd 3rd 4th 5th 7th 18th 19th 20th 21st 22nd 23rd 24th 25th 26th 27th 28th …" at bounding box center [832, 423] width 459 height 47
select select "25"
click at [603, 400] on select "1st 2nd 3rd 4th 5th 7th 18th 19th 20th 21st 22nd 23rd 24th 25th 26th 27th 28th …" at bounding box center [832, 423] width 459 height 47
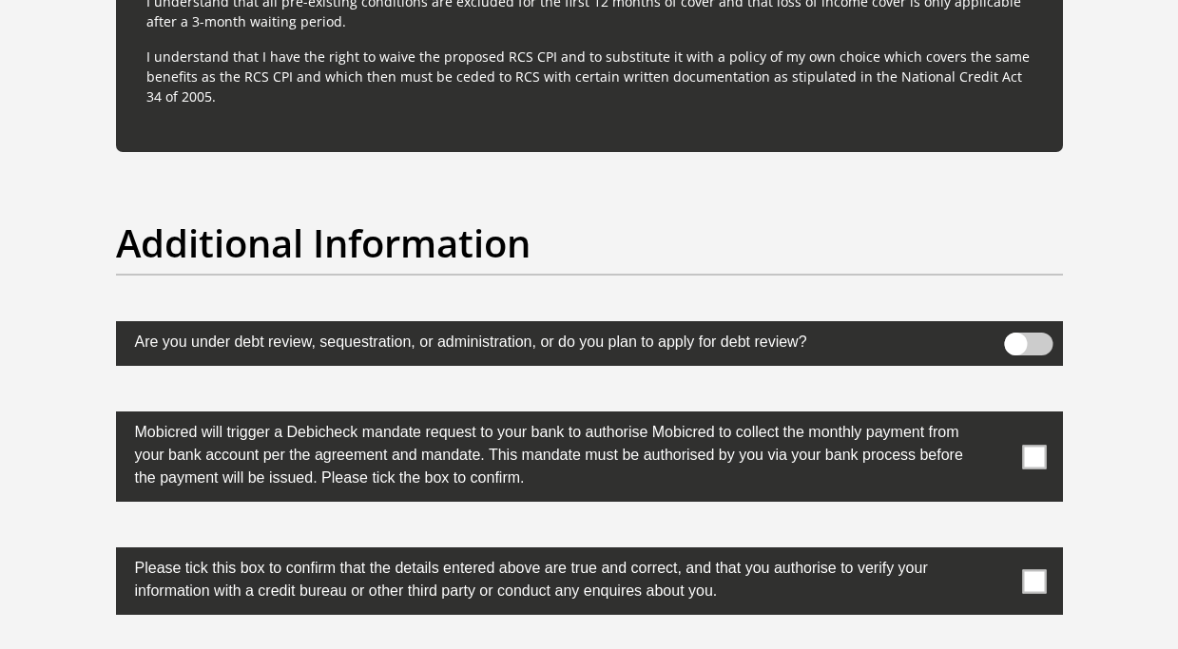
scroll to position [5987, 0]
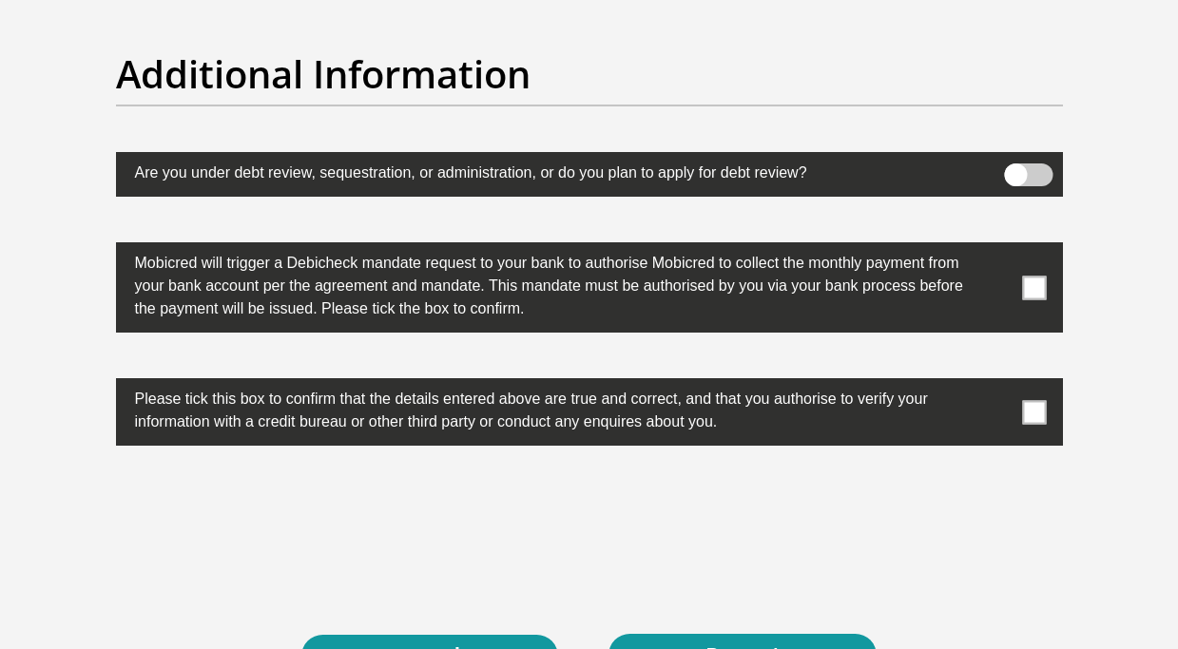
click at [1044, 182] on span at bounding box center [1028, 174] width 48 height 23
click at [1015, 168] on input "checkbox" at bounding box center [1015, 168] width 0 height 0
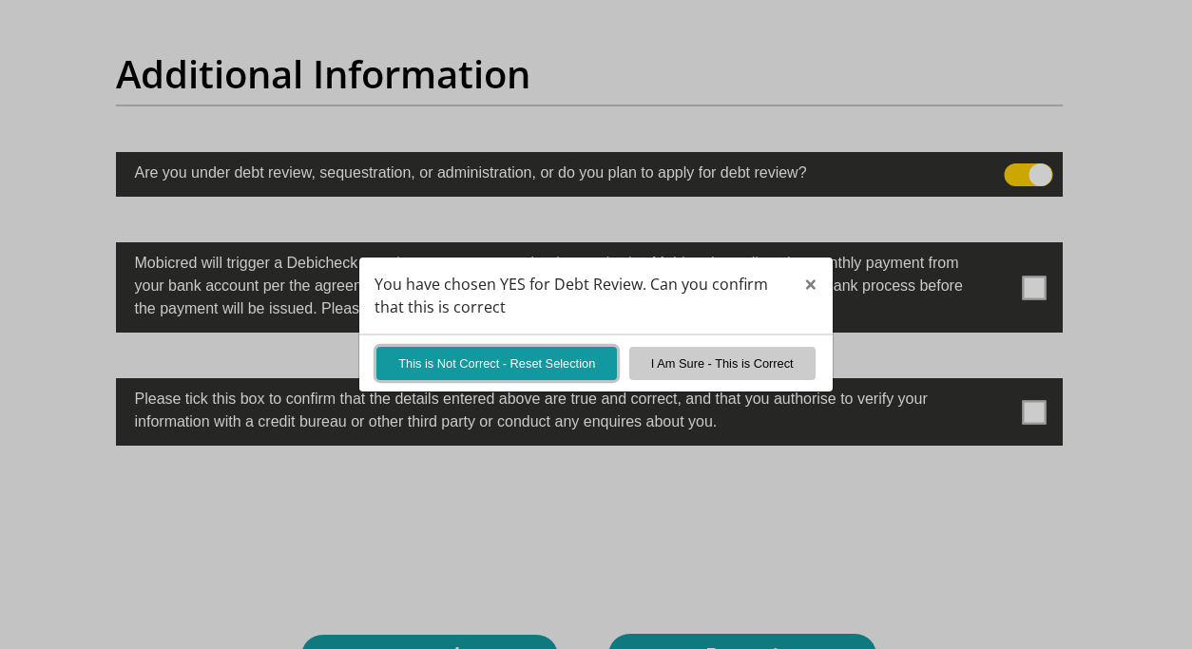
click at [542, 366] on button "This is Not Correct - Reset Selection" at bounding box center [496, 363] width 240 height 33
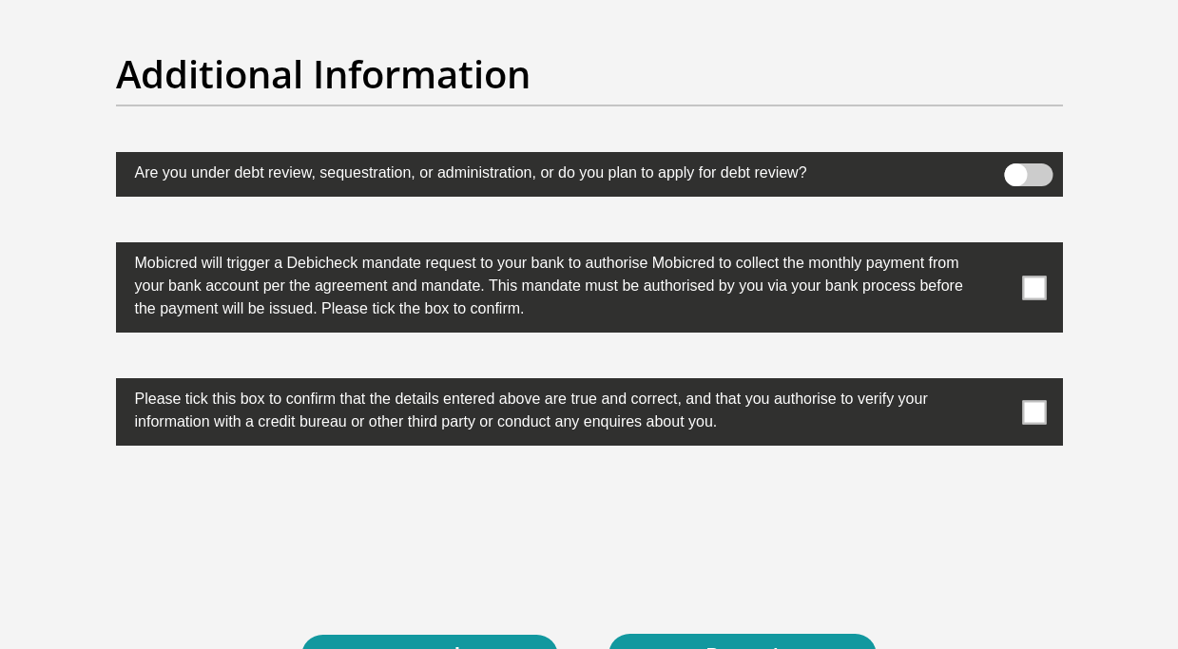
click at [1034, 285] on span at bounding box center [1034, 288] width 24 height 24
click at [996, 247] on input "checkbox" at bounding box center [996, 247] width 0 height 0
click at [993, 429] on label at bounding box center [589, 411] width 947 height 67
click at [996, 383] on input "checkbox" at bounding box center [996, 383] width 0 height 0
click at [443, 525] on div at bounding box center [589, 528] width 975 height 74
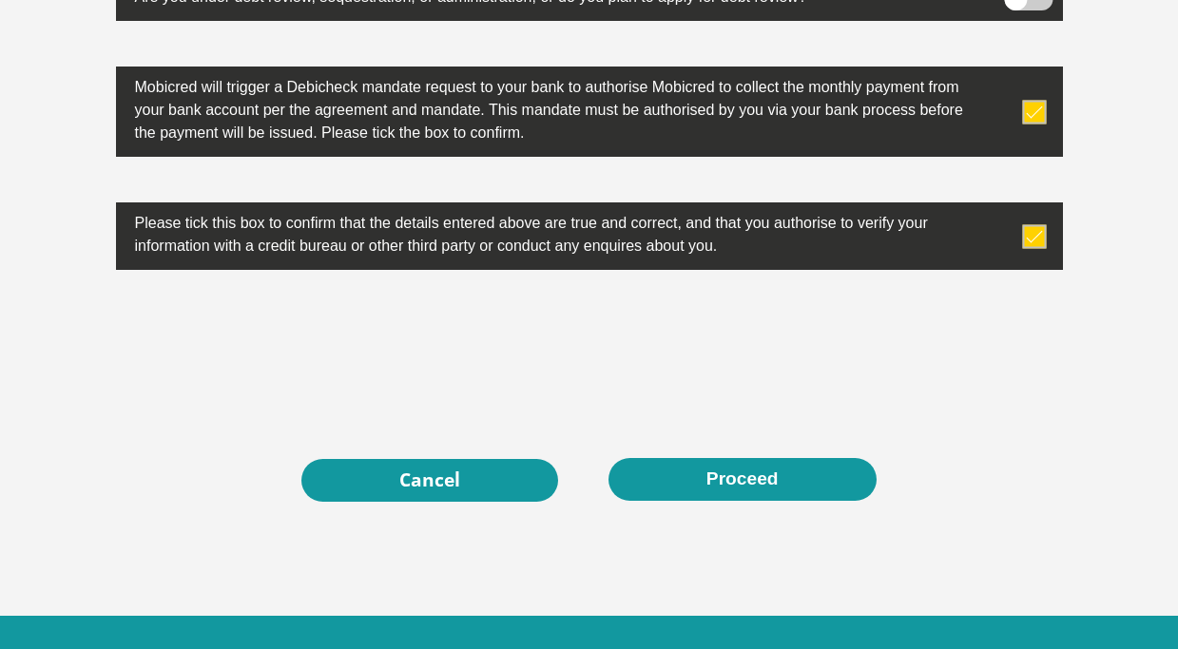
scroll to position [6177, 0]
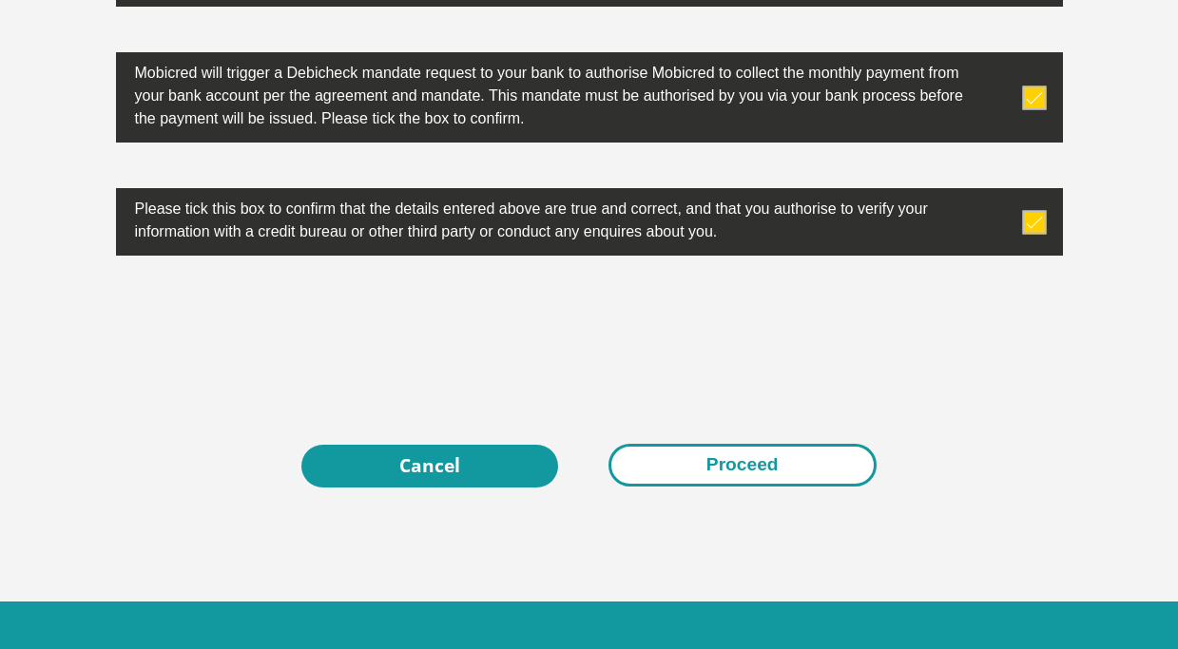
click at [685, 470] on button "Proceed" at bounding box center [742, 465] width 268 height 43
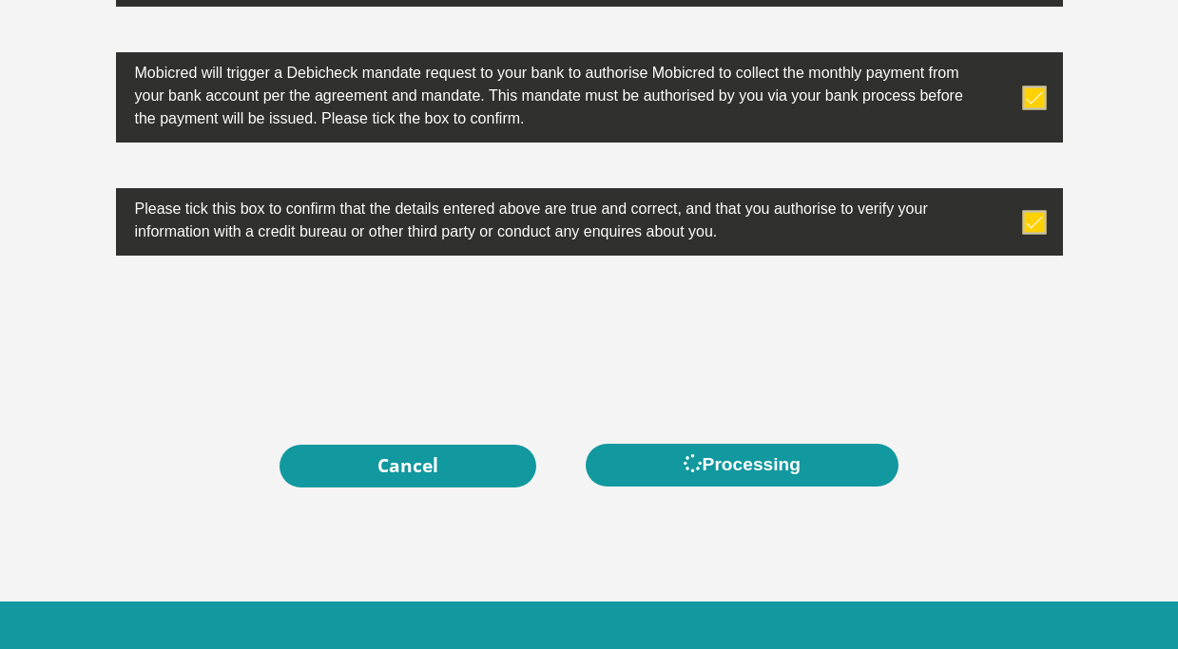
scroll to position [0, 0]
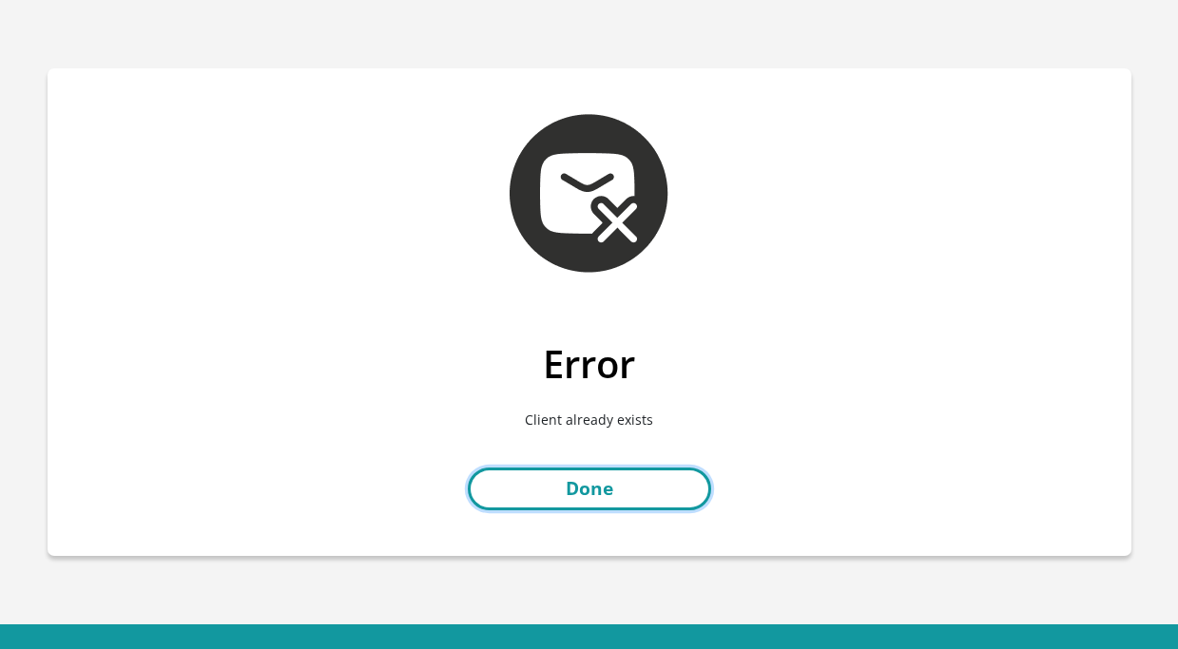
click at [600, 485] on link "Done" at bounding box center [589, 489] width 243 height 43
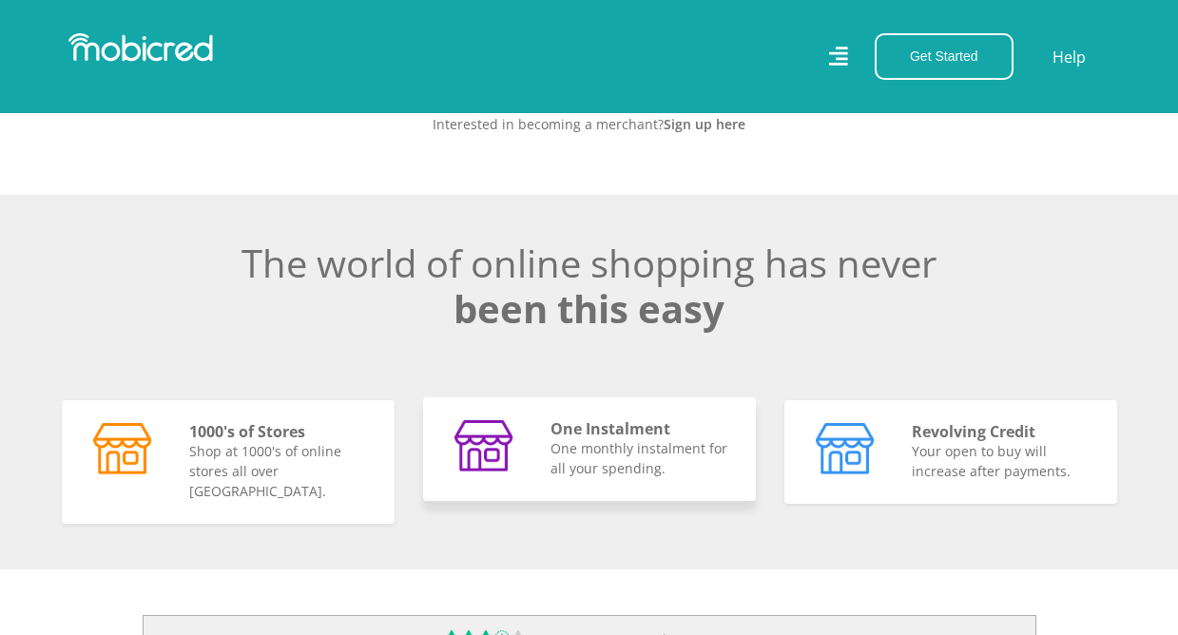
scroll to position [0, 3521]
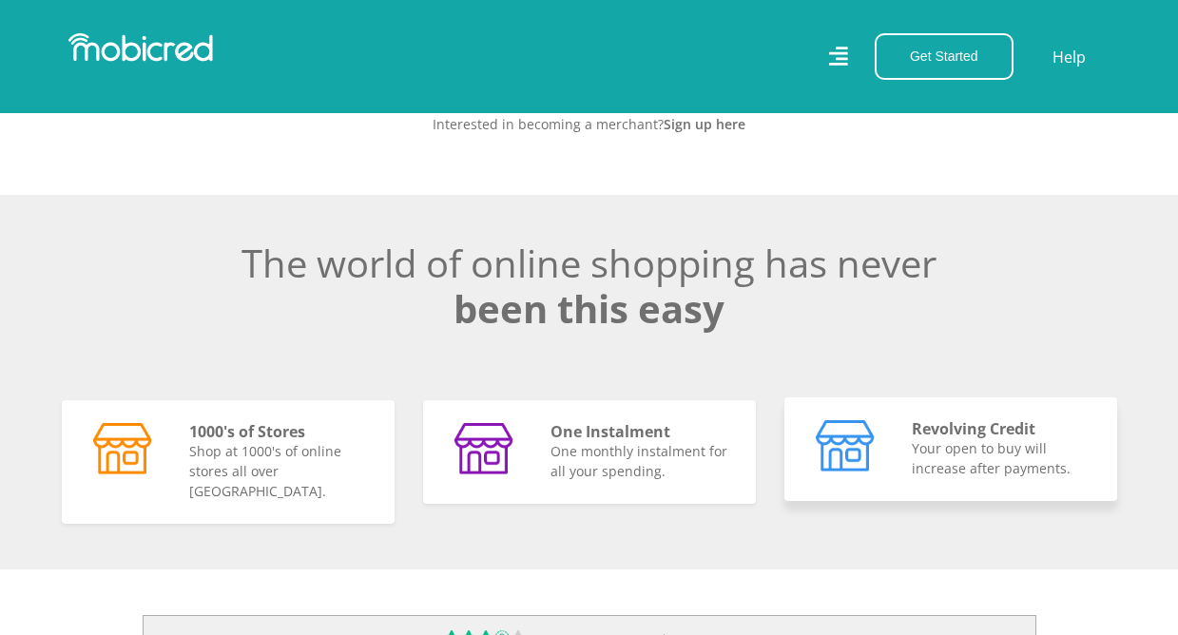
click at [837, 471] on img at bounding box center [845, 445] width 60 height 51
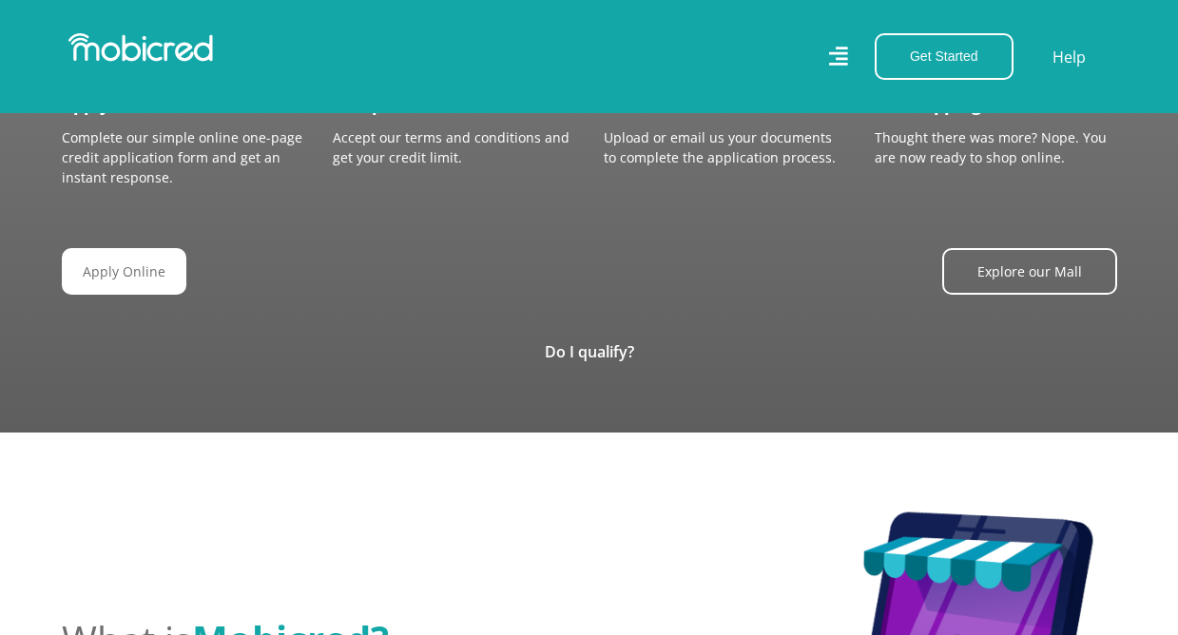
scroll to position [2186, 0]
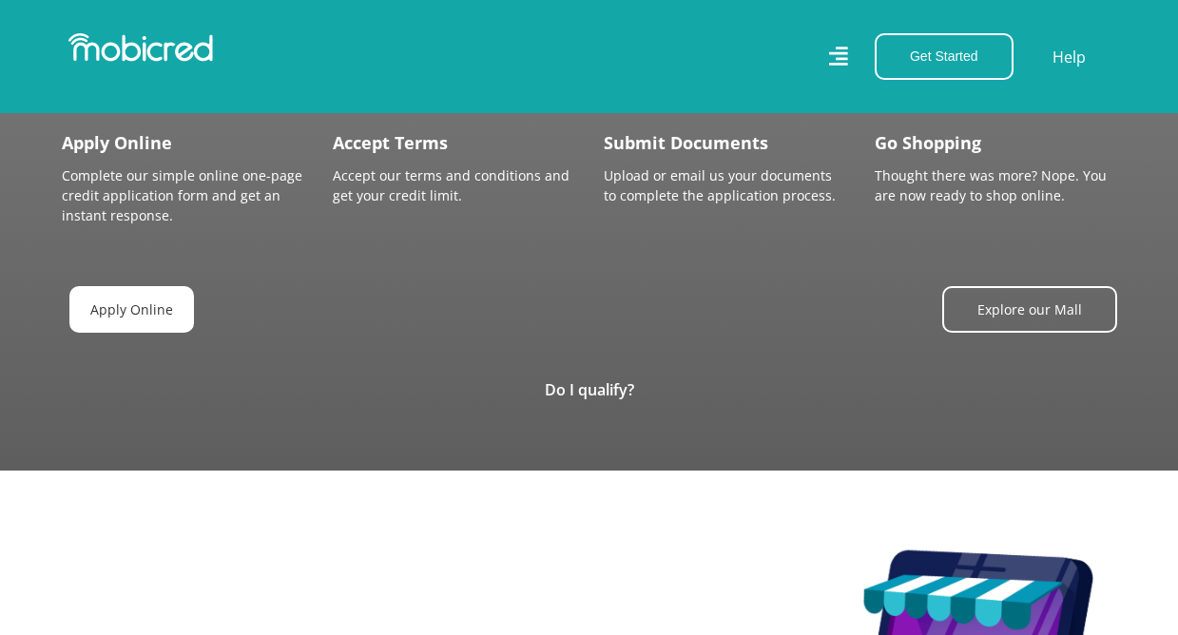
click at [136, 301] on link "Apply Online" at bounding box center [131, 309] width 124 height 47
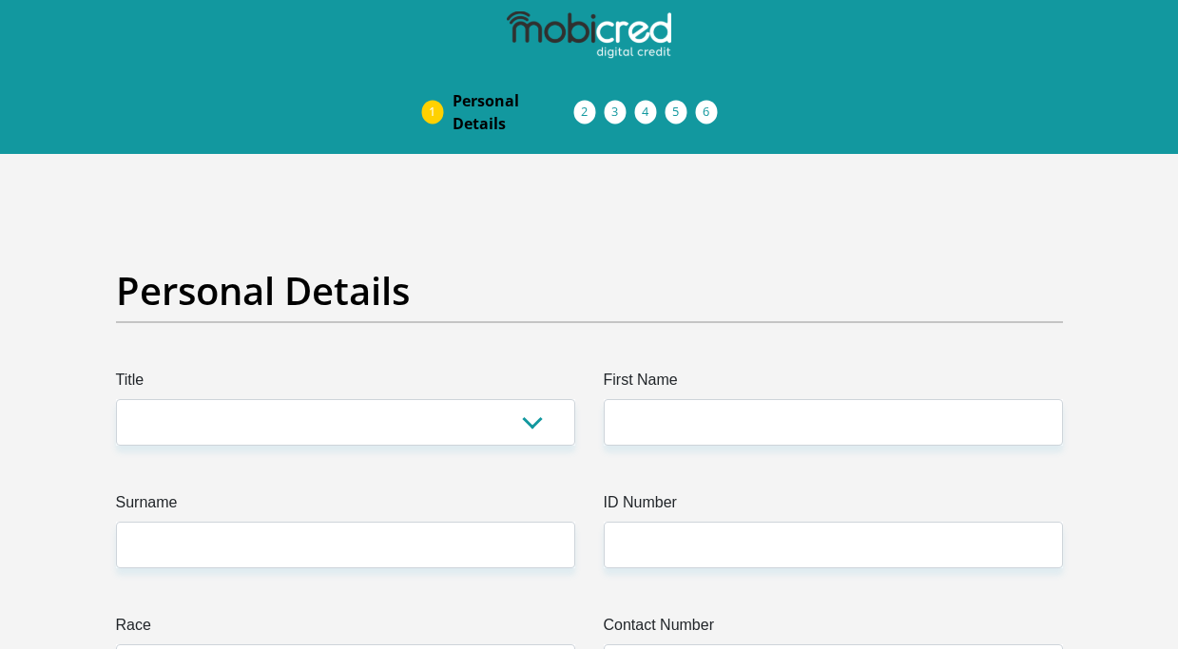
click at [552, 34] on img at bounding box center [588, 35] width 163 height 48
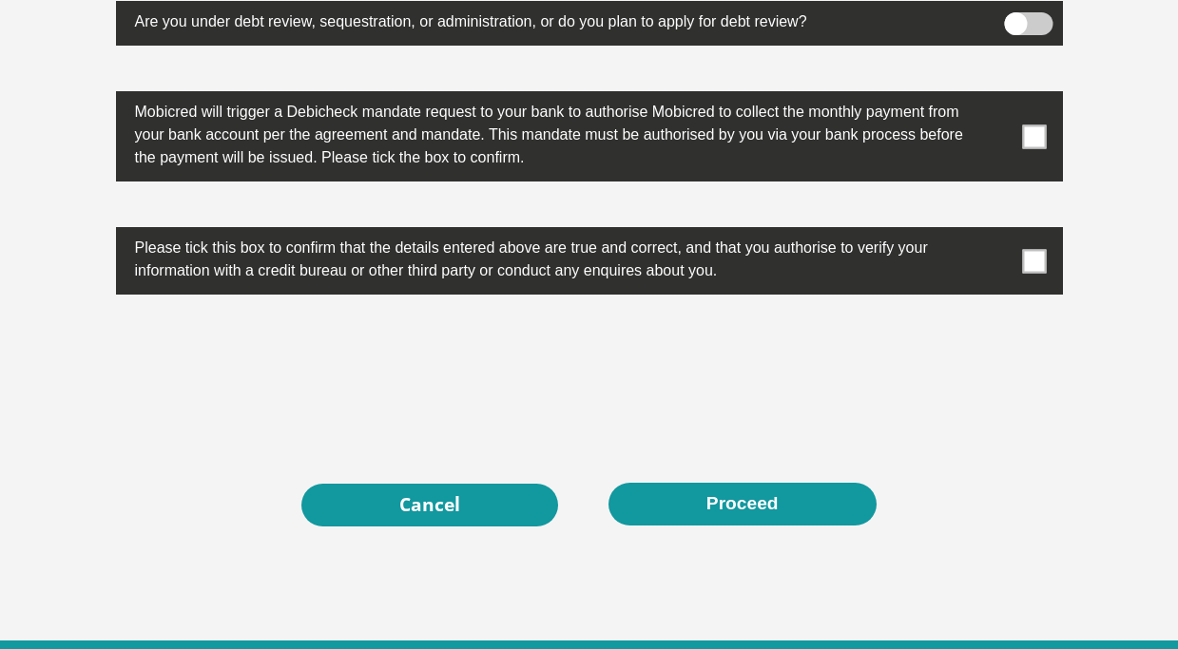
scroll to position [6240, 0]
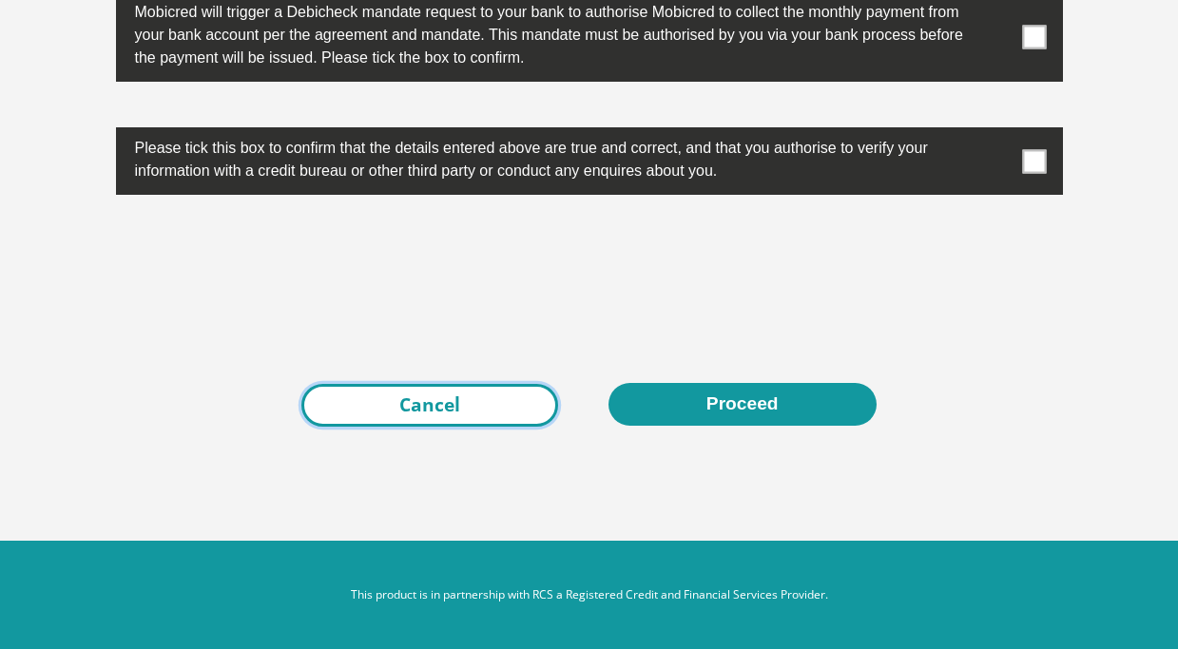
click at [362, 413] on link "Cancel" at bounding box center [429, 405] width 257 height 43
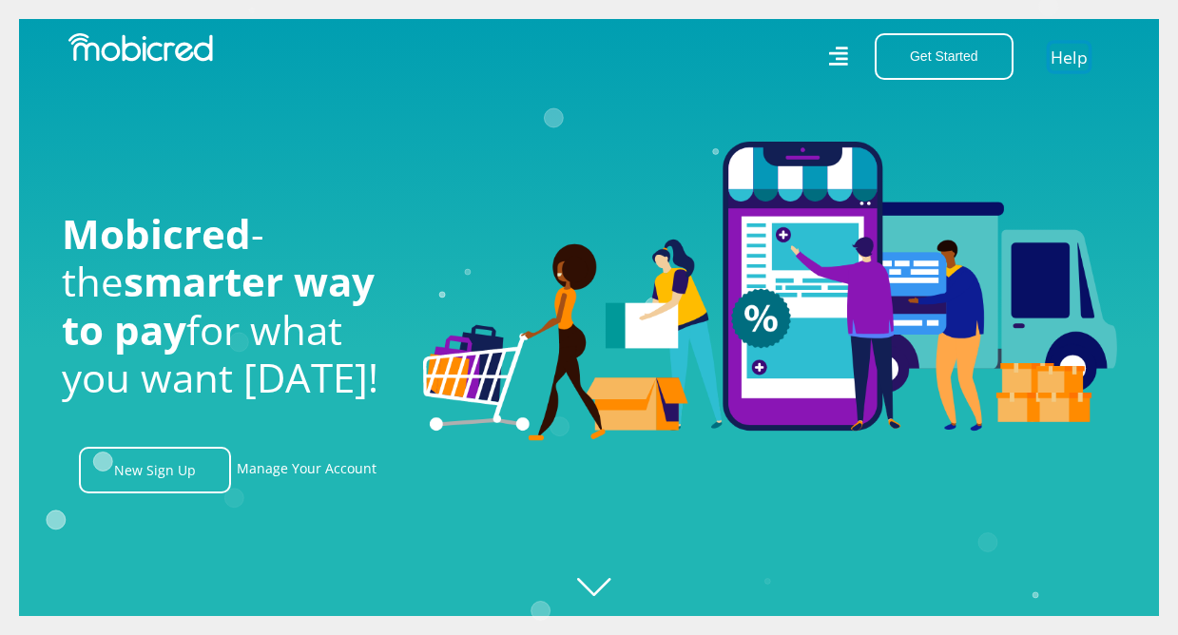
click at [1075, 62] on link "Help" at bounding box center [1068, 57] width 39 height 28
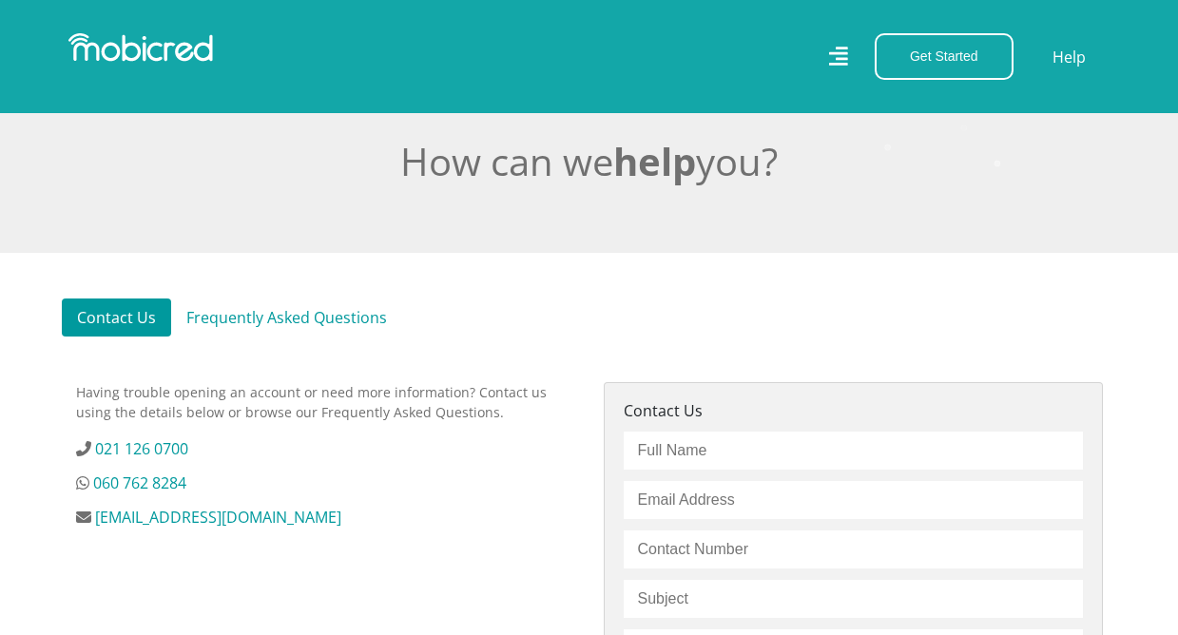
scroll to position [665, 0]
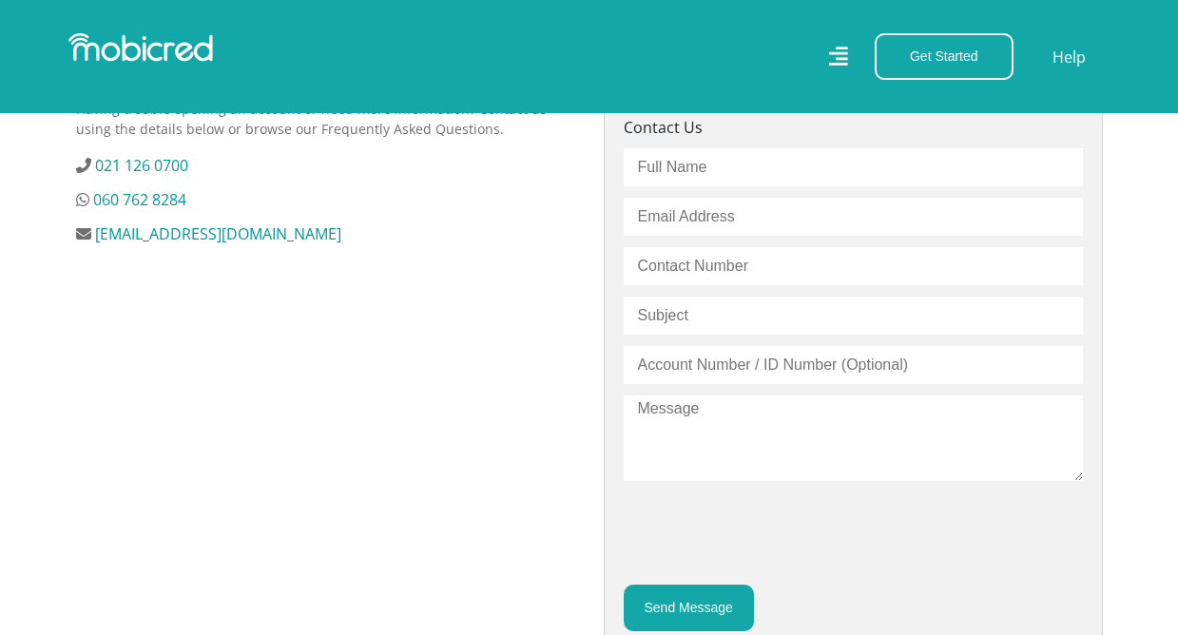
click at [692, 178] on input "text" at bounding box center [852, 167] width 459 height 38
type input "Roocher [PERSON_NAME]"
type input "[EMAIL_ADDRESS][DOMAIN_NAME]"
type input "0662117995"
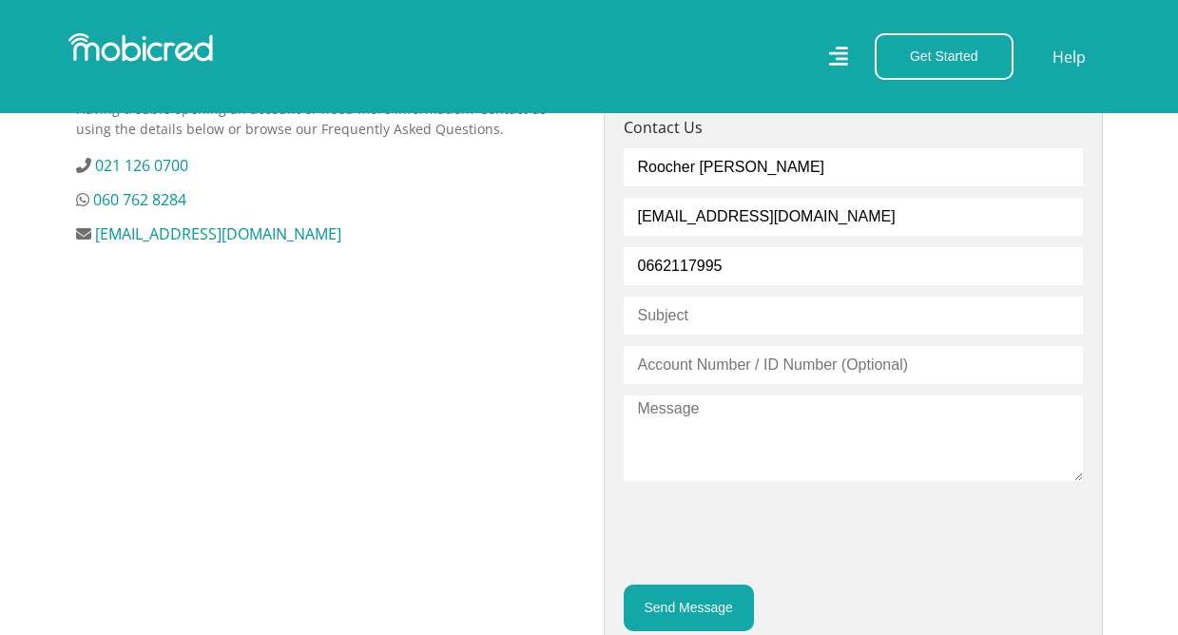
click at [684, 320] on input "text" at bounding box center [852, 316] width 459 height 38
type input "Application"
click at [723, 337] on div "Roocher Martin roochermartin@gmail.com 0662117995 Application Send Message" at bounding box center [852, 389] width 459 height 483
click at [711, 368] on input "text" at bounding box center [852, 365] width 459 height 38
type input "9911010142080"
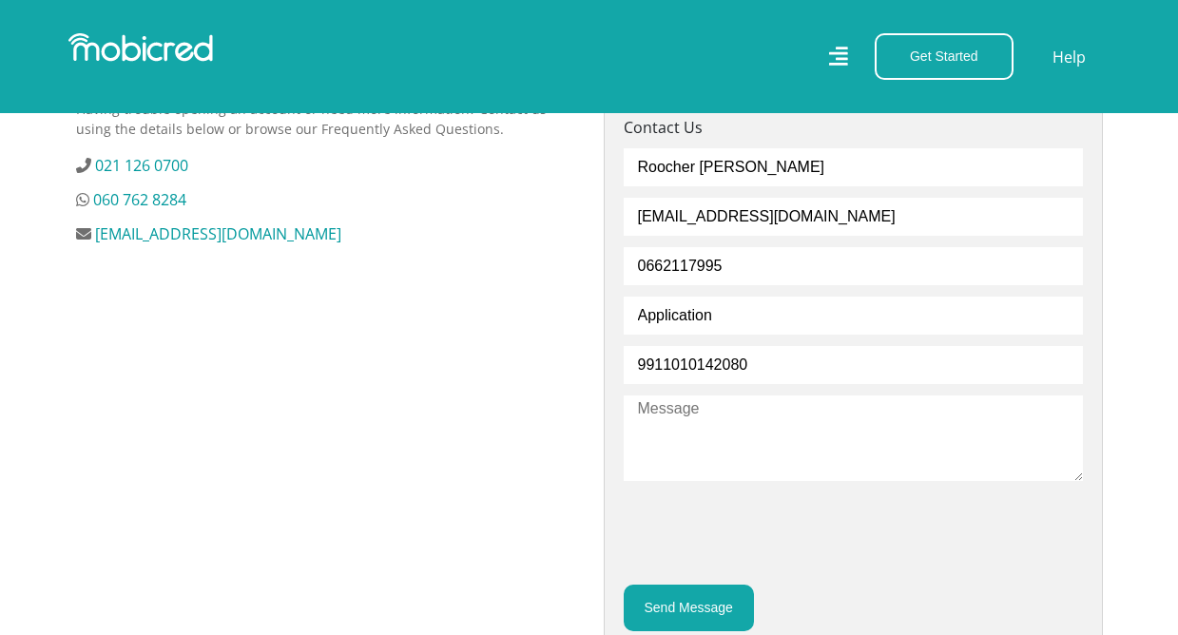
click at [704, 411] on textarea at bounding box center [852, 438] width 459 height 86
paste textarea "Hi Mobicred Team, I already have a Mobicred account, but when I try to log in o…"
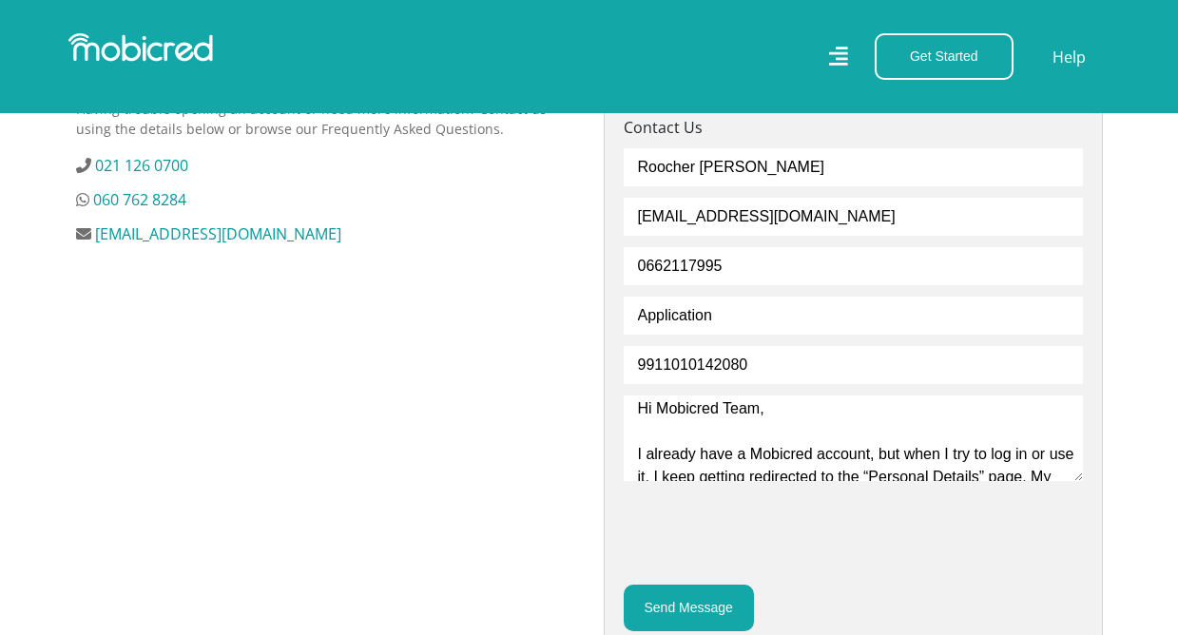
scroll to position [121, 0]
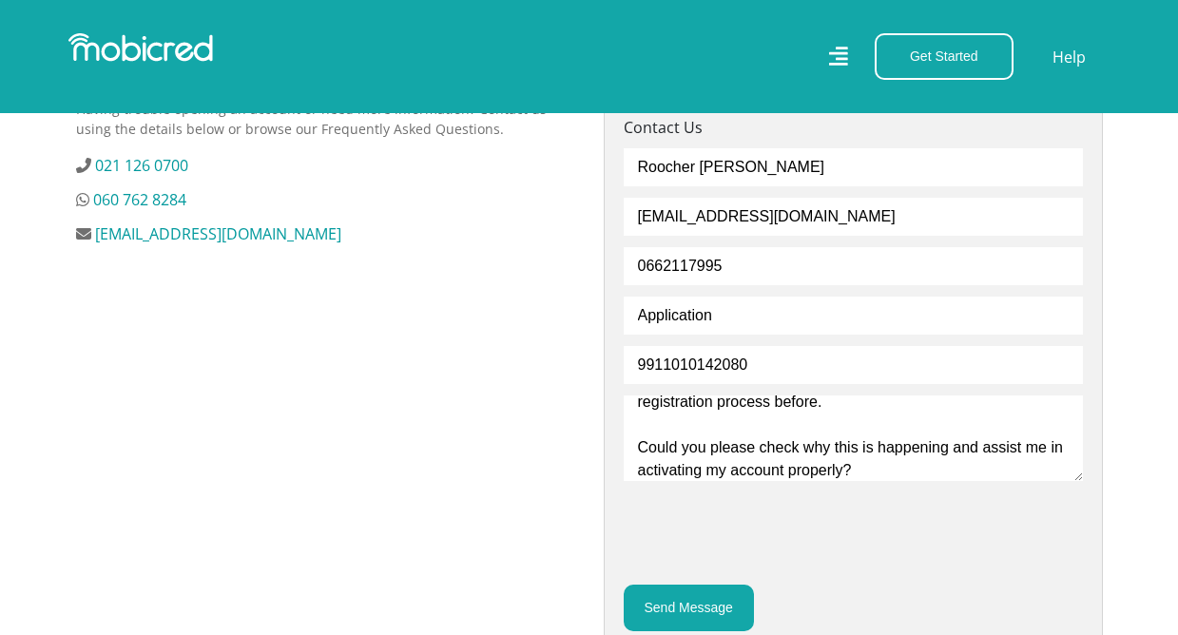
type textarea "Hi Mobicred Team, I already have a Mobicred account, but when I try to log in o…"
click at [787, 310] on input "Application" at bounding box center [852, 316] width 459 height 38
type input "Application issues"
click at [695, 606] on button "Send Message" at bounding box center [688, 607] width 130 height 47
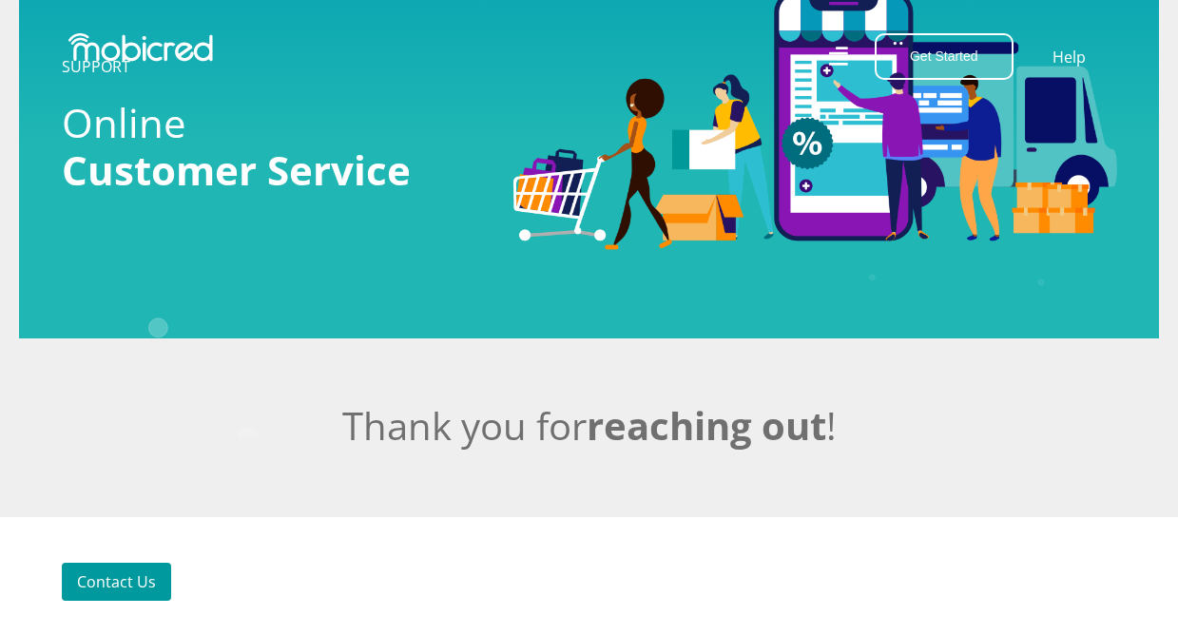
scroll to position [285, 0]
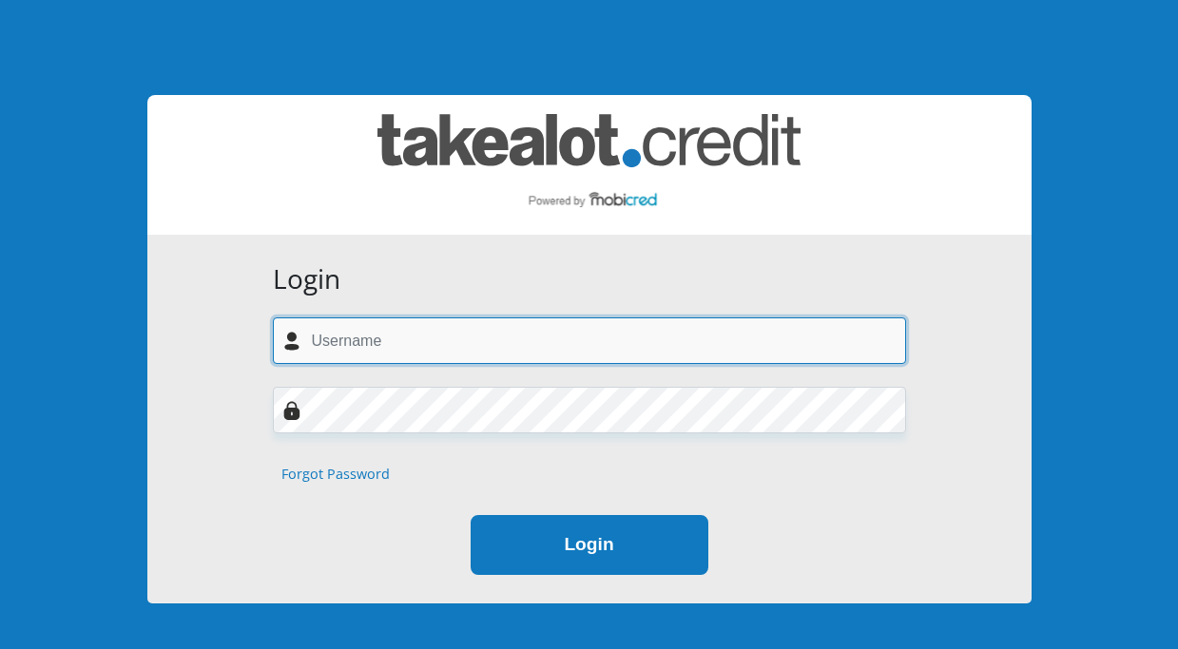
type input "[EMAIL_ADDRESS][DOMAIN_NAME]"
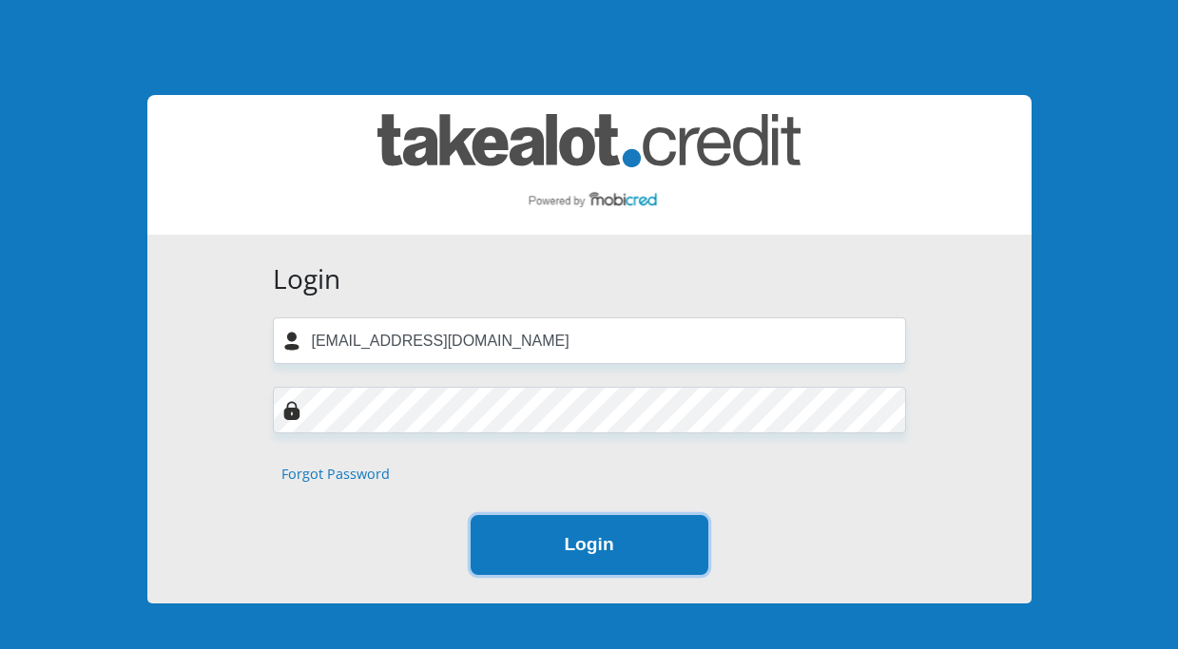
click at [583, 551] on button "Login" at bounding box center [589, 545] width 238 height 60
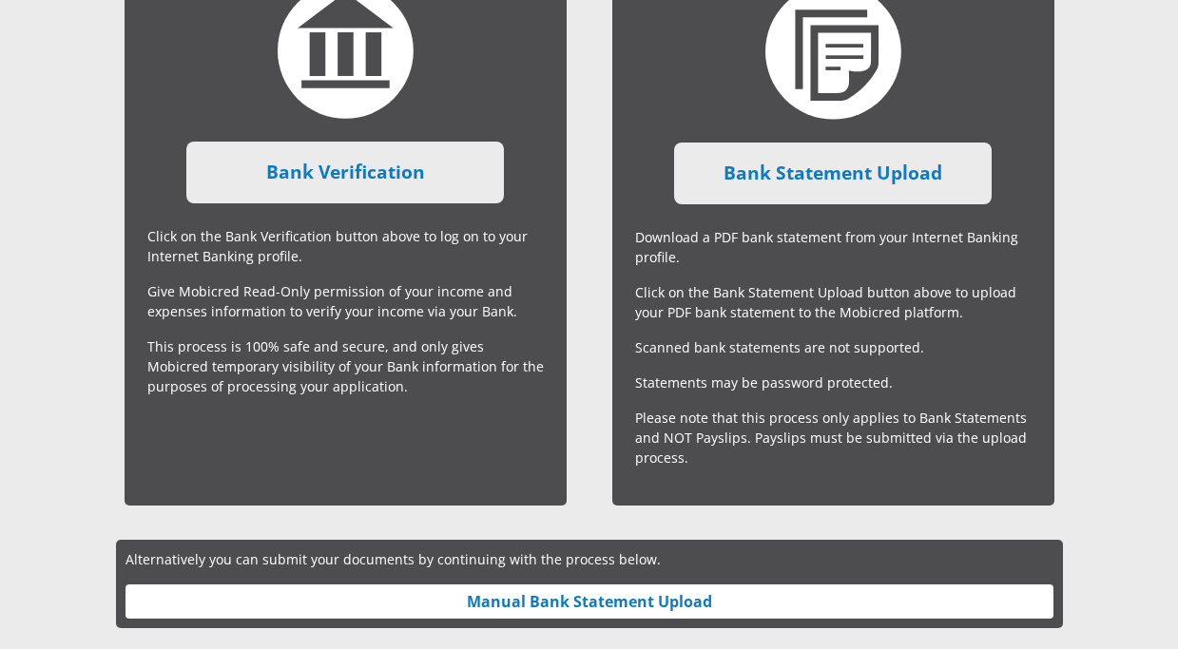
scroll to position [673, 0]
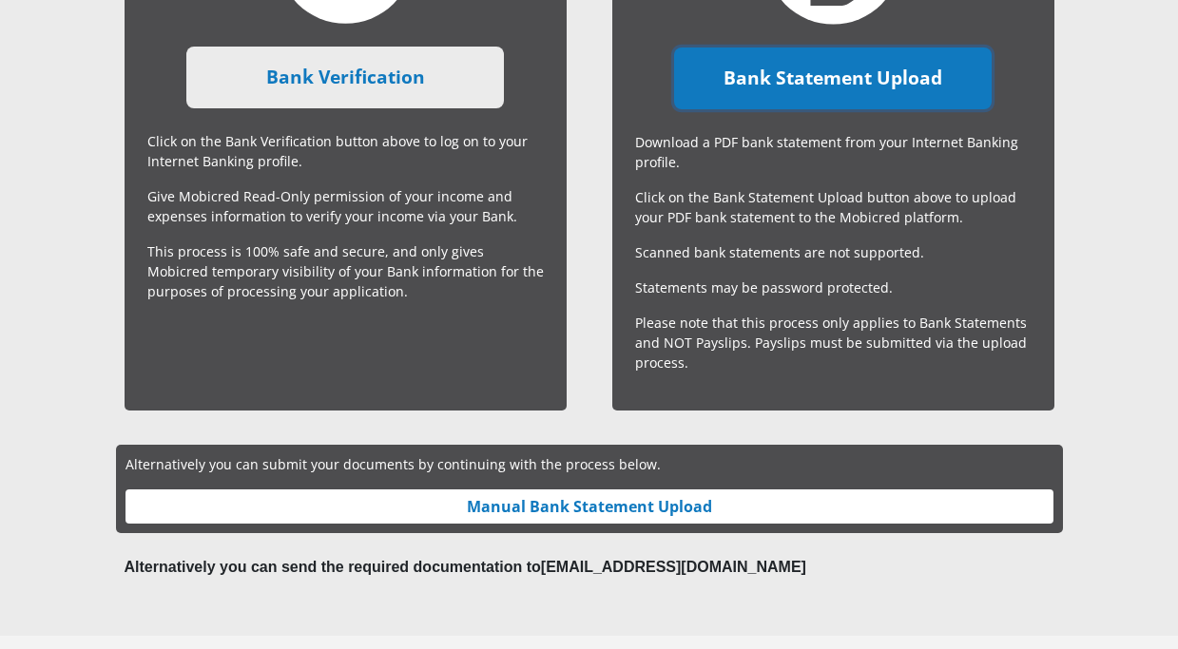
click at [904, 88] on link "Bank Statement Upload" at bounding box center [832, 79] width 317 height 62
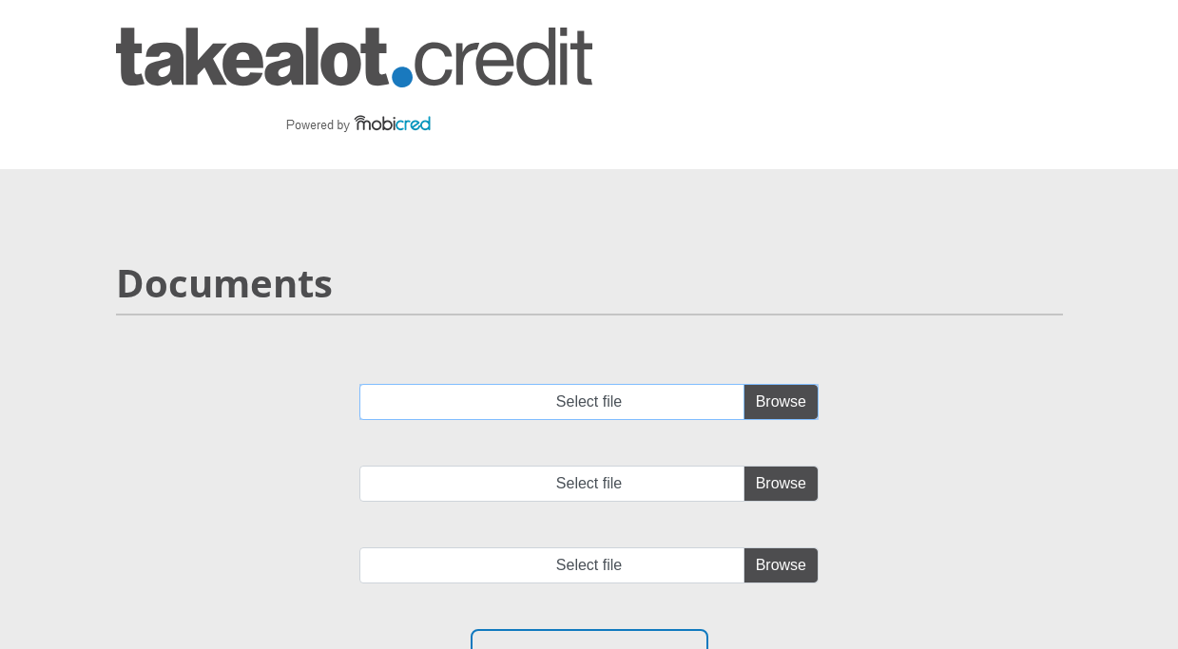
click at [782, 396] on input "Select file" at bounding box center [588, 402] width 459 height 36
type input "C:\fakepath\account_statement [DATE] - [DATE]pdf"
click at [771, 487] on input "Select file" at bounding box center [588, 484] width 459 height 36
type input "C:\fakepath\account_statement [DATE] - [DATE]pdf"
click at [770, 558] on input "file" at bounding box center [588, 565] width 459 height 36
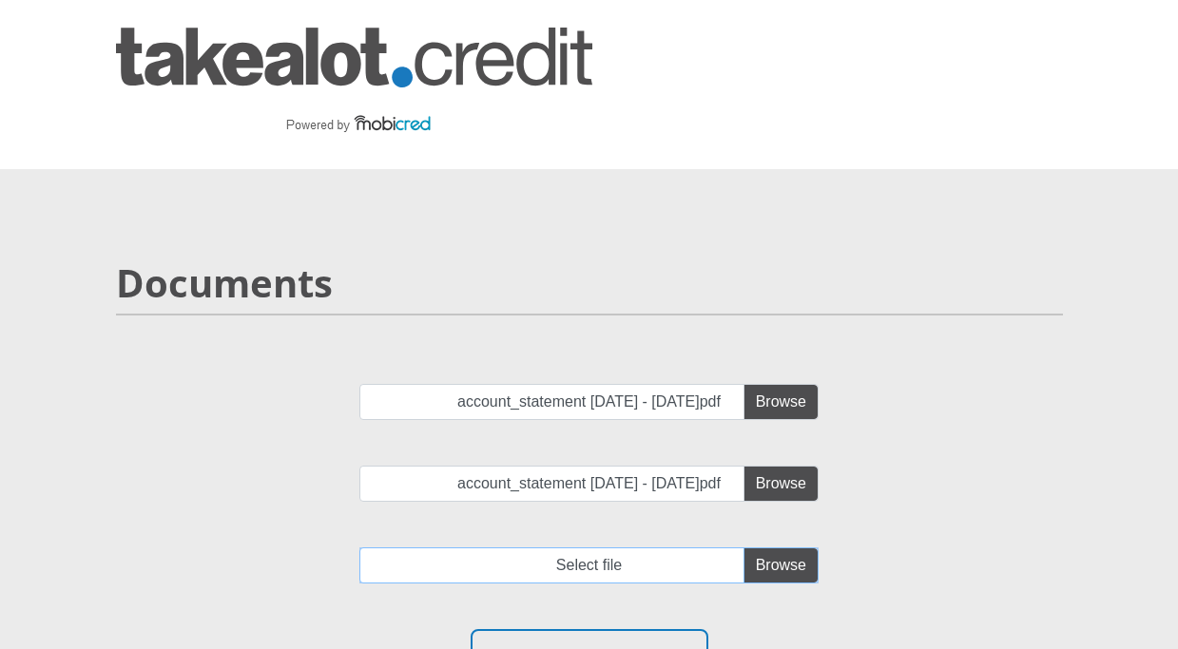
type input "C:\fakepath\account_statement [DATE] - [DATE]pdf"
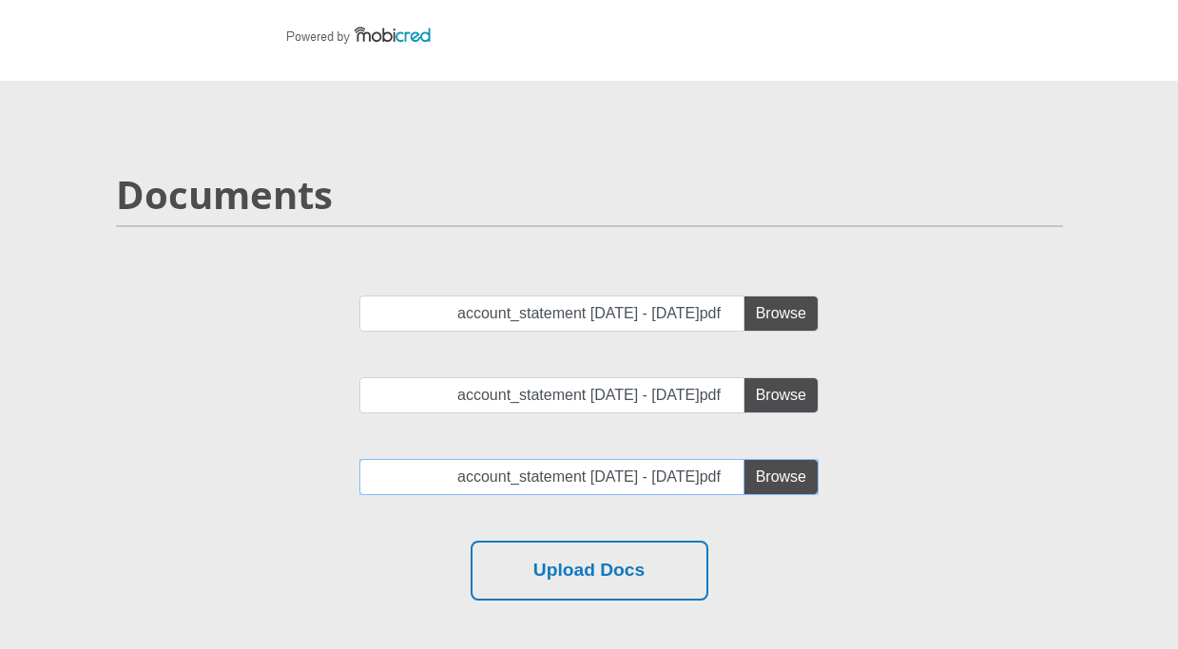
scroll to position [190, 0]
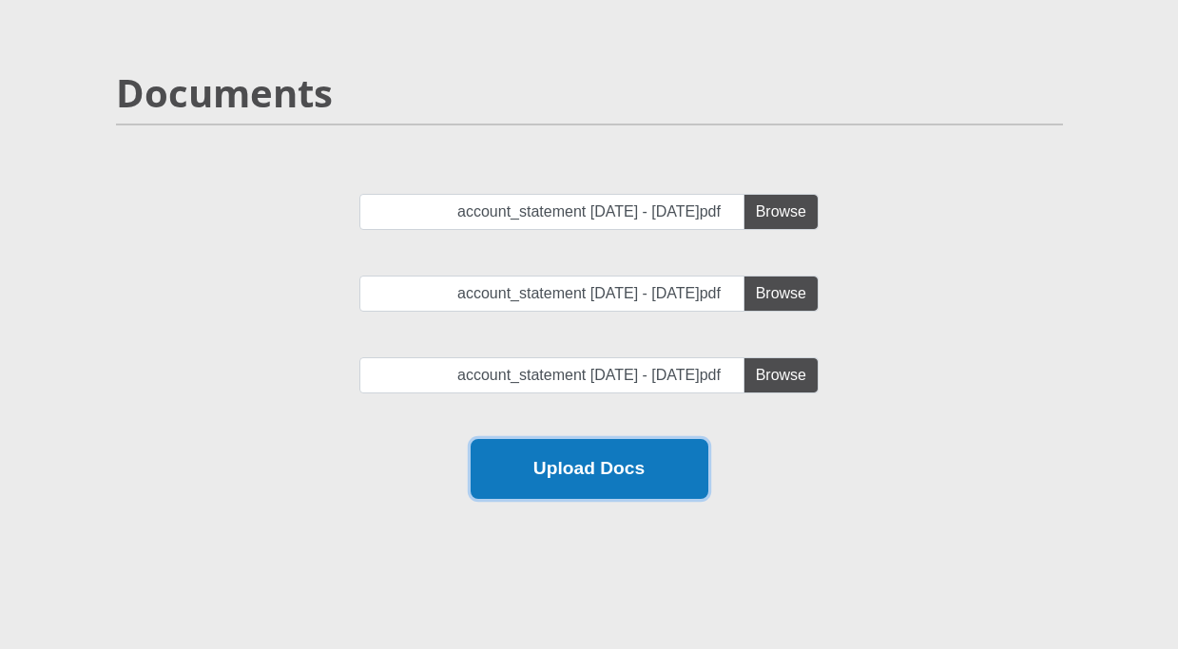
click at [590, 469] on button "Upload Docs" at bounding box center [589, 469] width 238 height 60
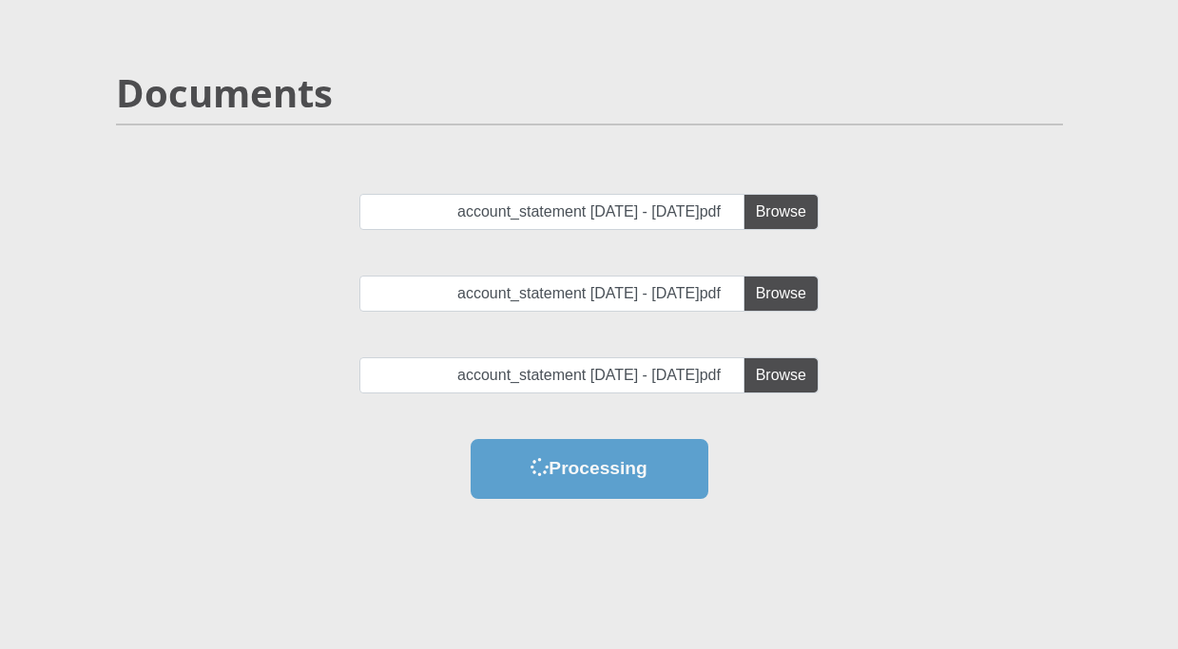
scroll to position [0, 0]
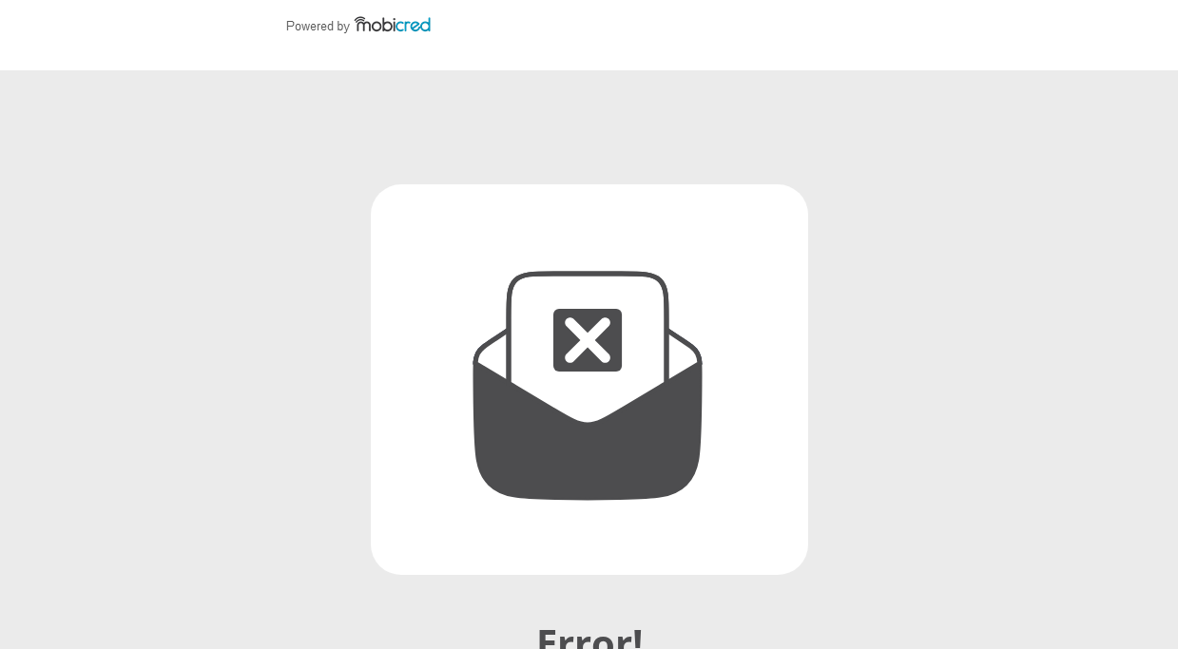
scroll to position [285, 0]
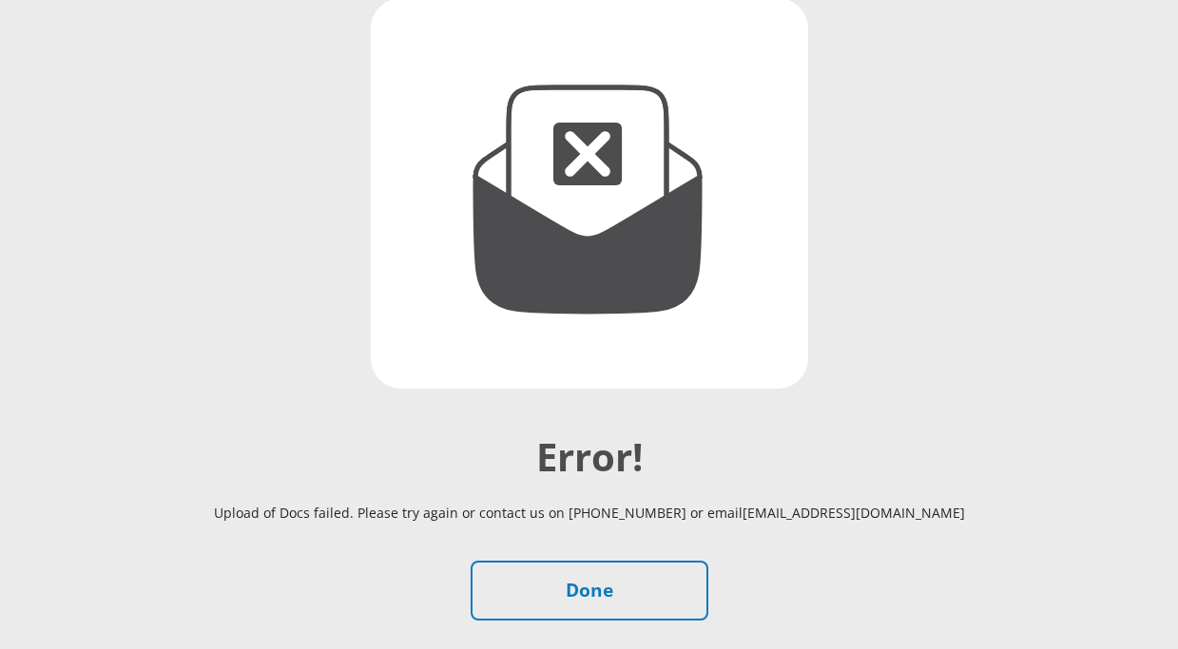
drag, startPoint x: 956, startPoint y: 515, endPoint x: 242, endPoint y: 529, distance: 713.9
click at [242, 529] on p "Upload of Docs failed. Please try again or contact us on [PHONE_NUMBER] or emai…" at bounding box center [589, 513] width 1055 height 66
copy p "Upload of Docs failed. Please try again or contact us on [PHONE_NUMBER] or emai…"
